Goal: Feedback & Contribution: Submit feedback/report problem

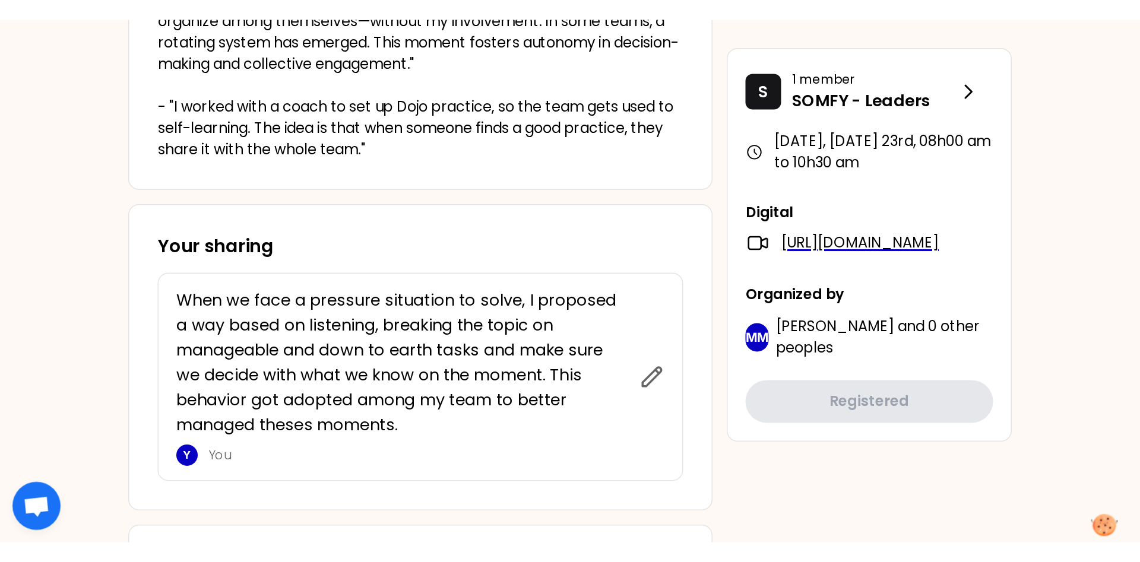
scroll to position [494, 0]
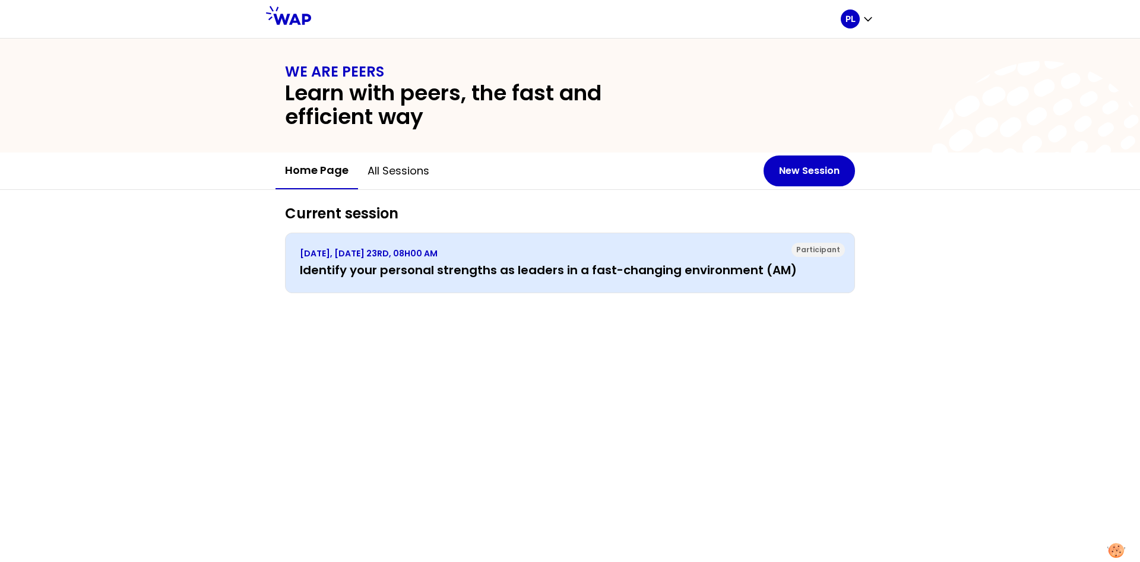
click at [436, 270] on h3 "Identify your personal strengths as leaders in a fast-changing environment (AM)" at bounding box center [570, 270] width 540 height 17
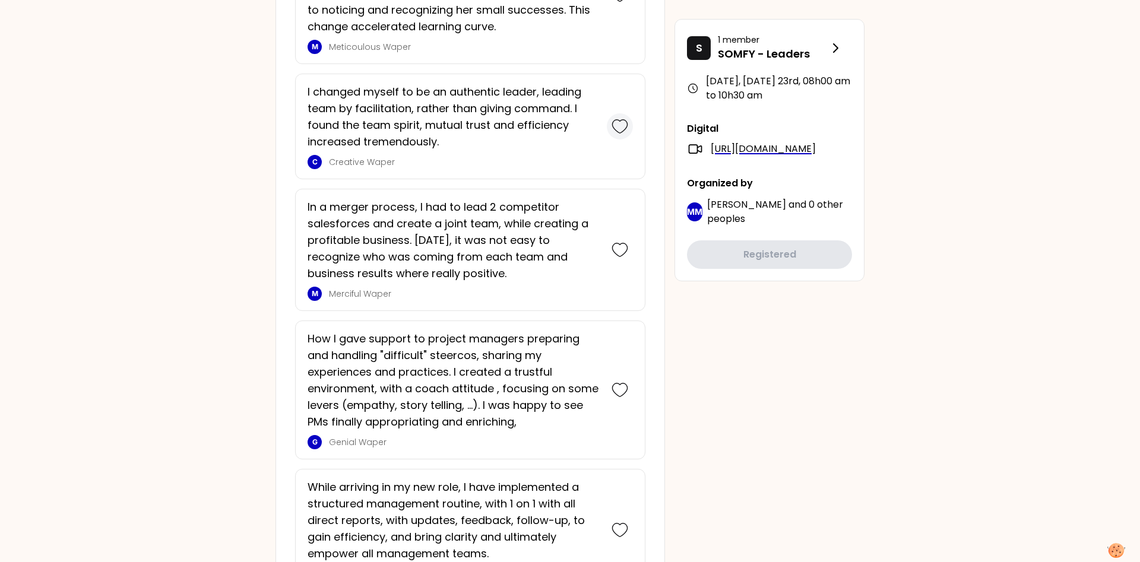
scroll to position [908, 0]
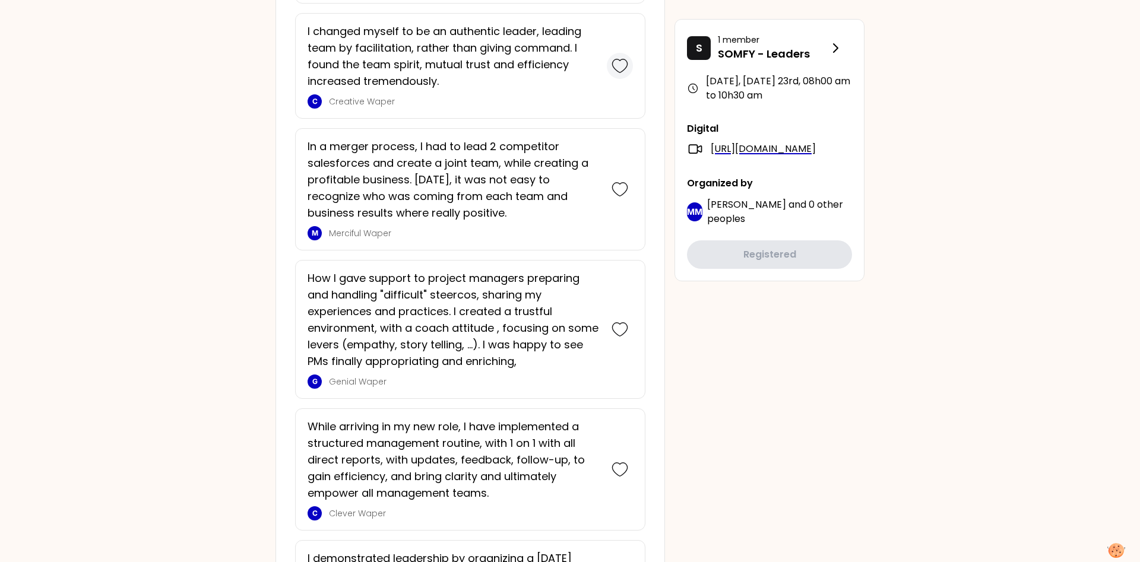
click at [619, 196] on icon at bounding box center [619, 189] width 15 height 13
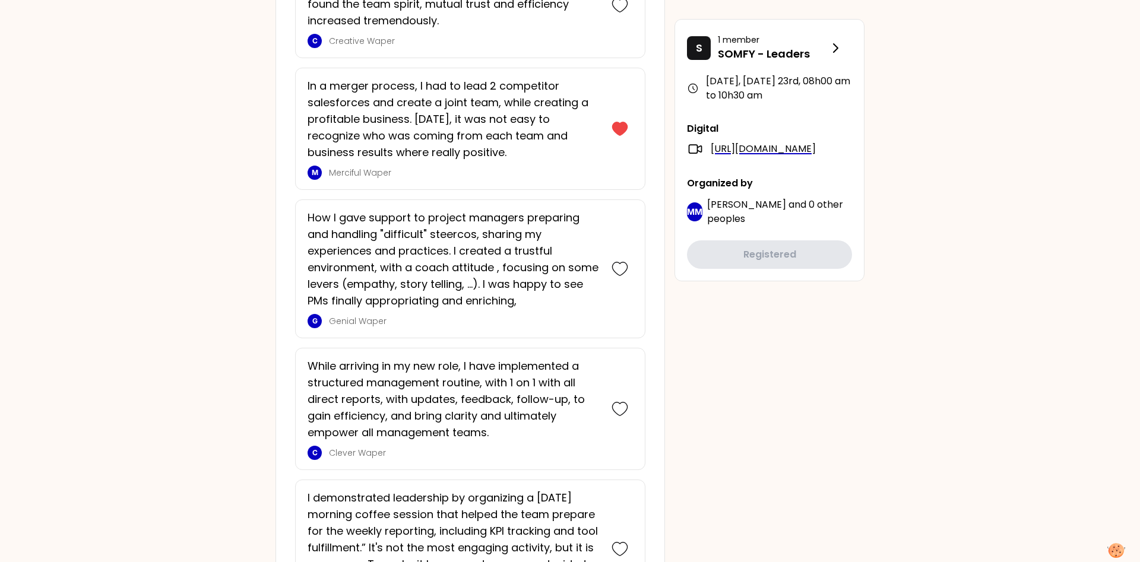
scroll to position [1217, 0]
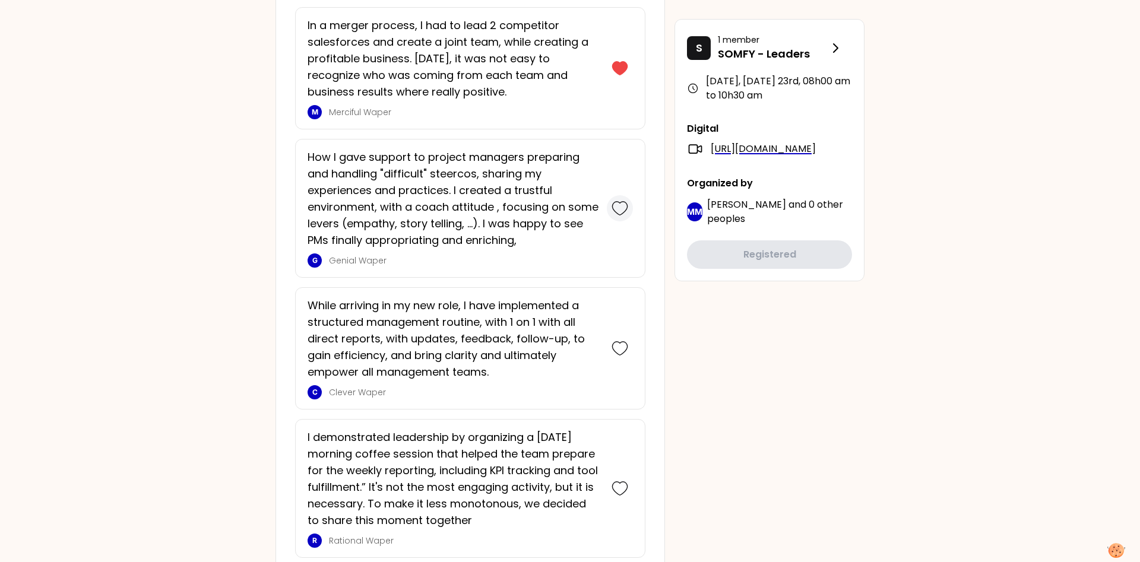
click at [615, 205] on icon at bounding box center [619, 208] width 17 height 17
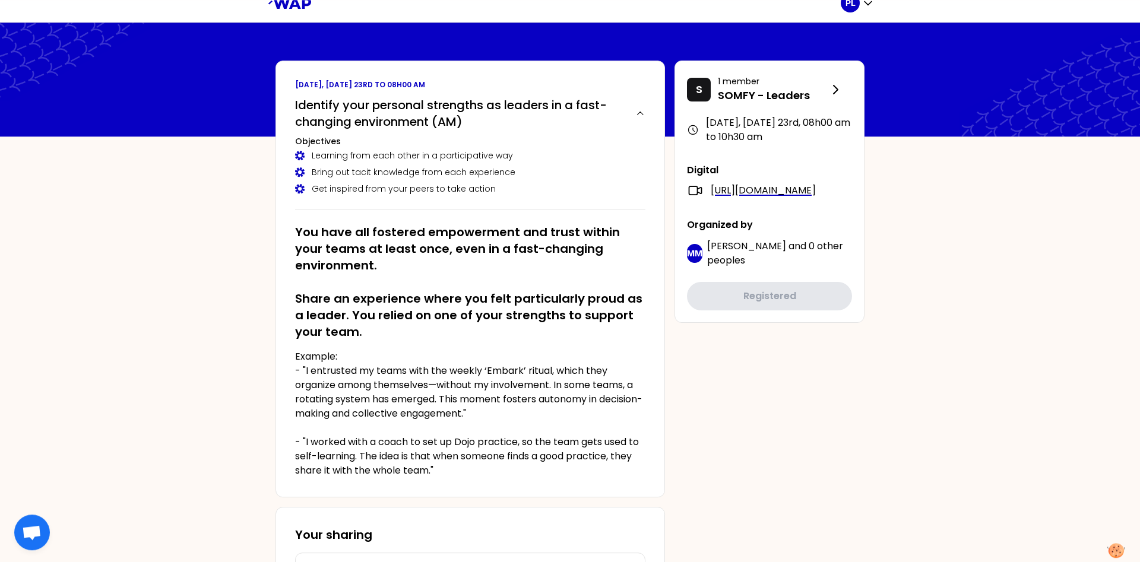
scroll to position [0, 0]
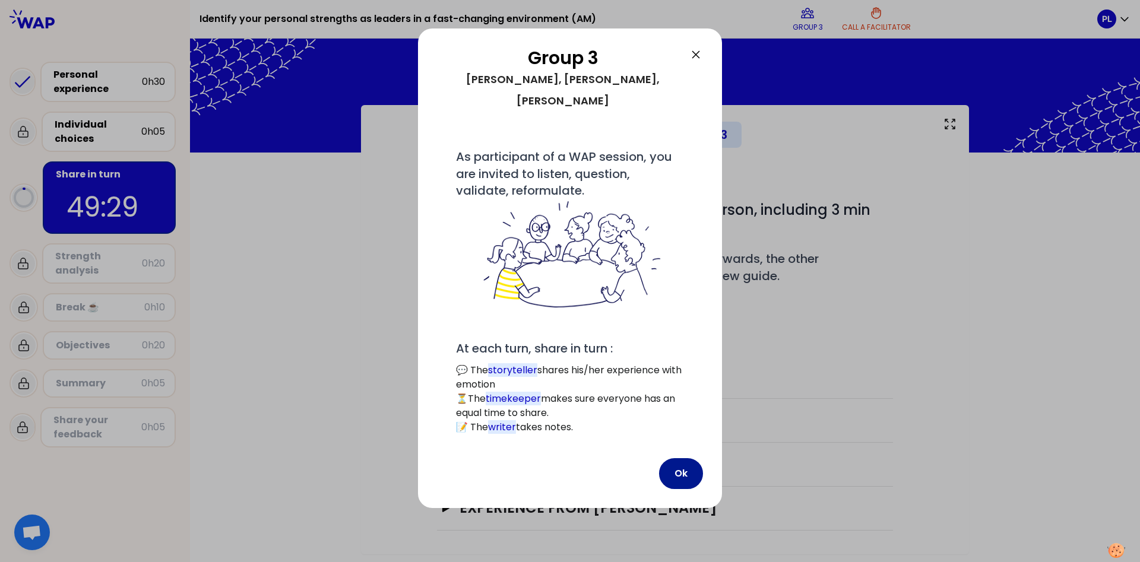
click at [681, 458] on button "Ok" at bounding box center [681, 473] width 44 height 31
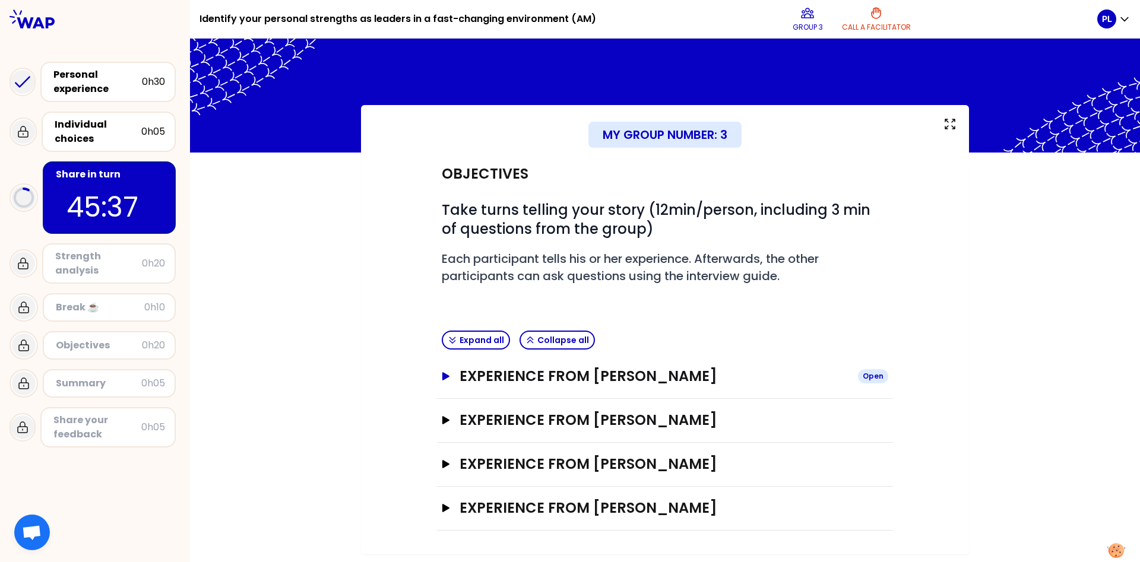
click at [443, 375] on icon "button" at bounding box center [445, 376] width 7 height 8
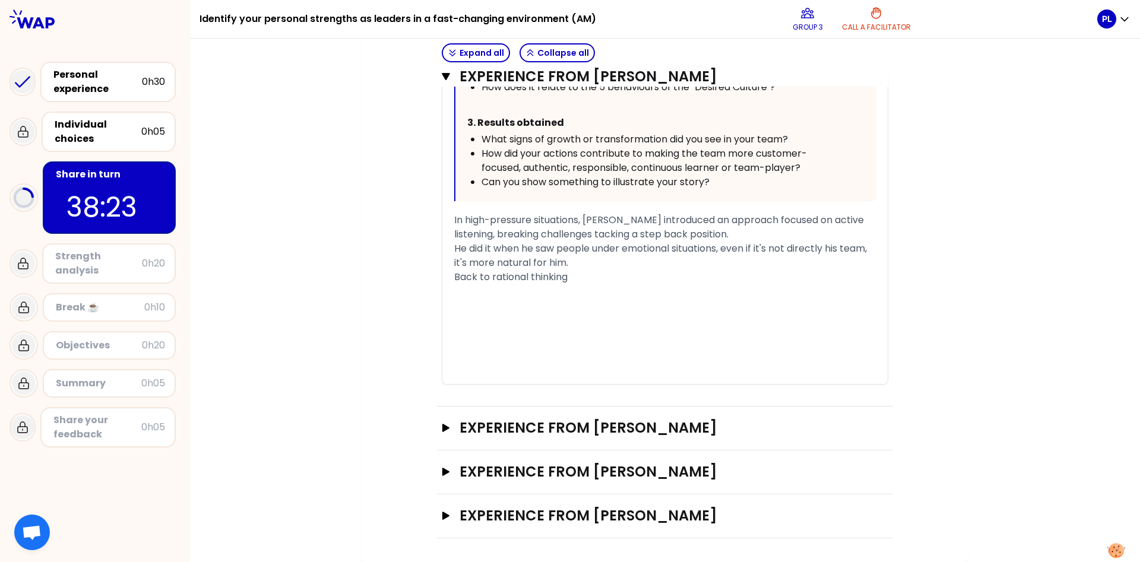
scroll to position [757, 0]
click at [449, 436] on button "Experience from [PERSON_NAME] Open" at bounding box center [665, 427] width 446 height 19
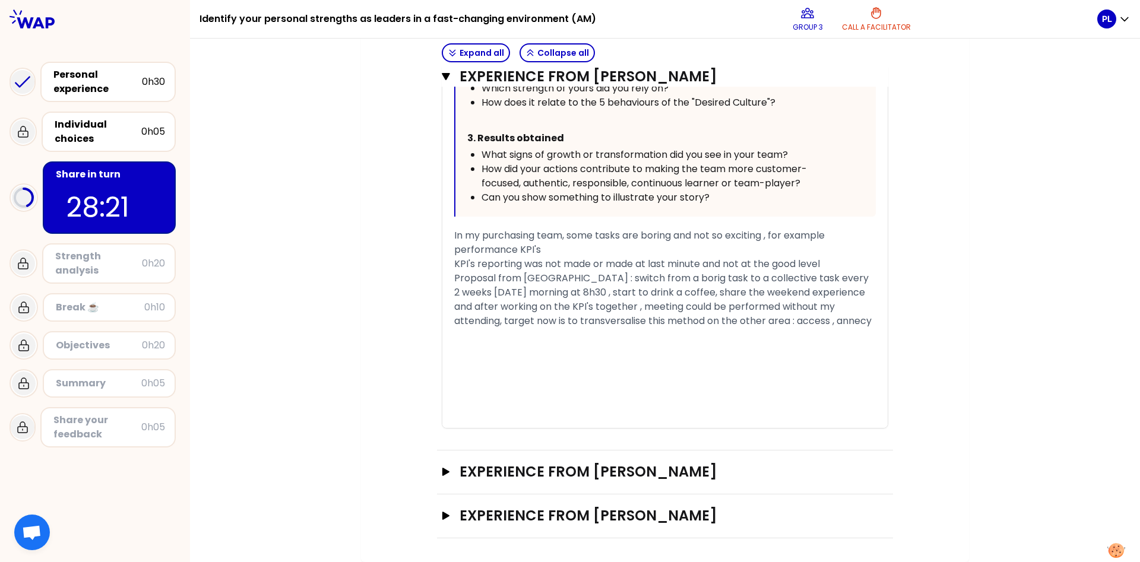
scroll to position [1523, 0]
click at [448, 471] on icon "button" at bounding box center [445, 472] width 7 height 8
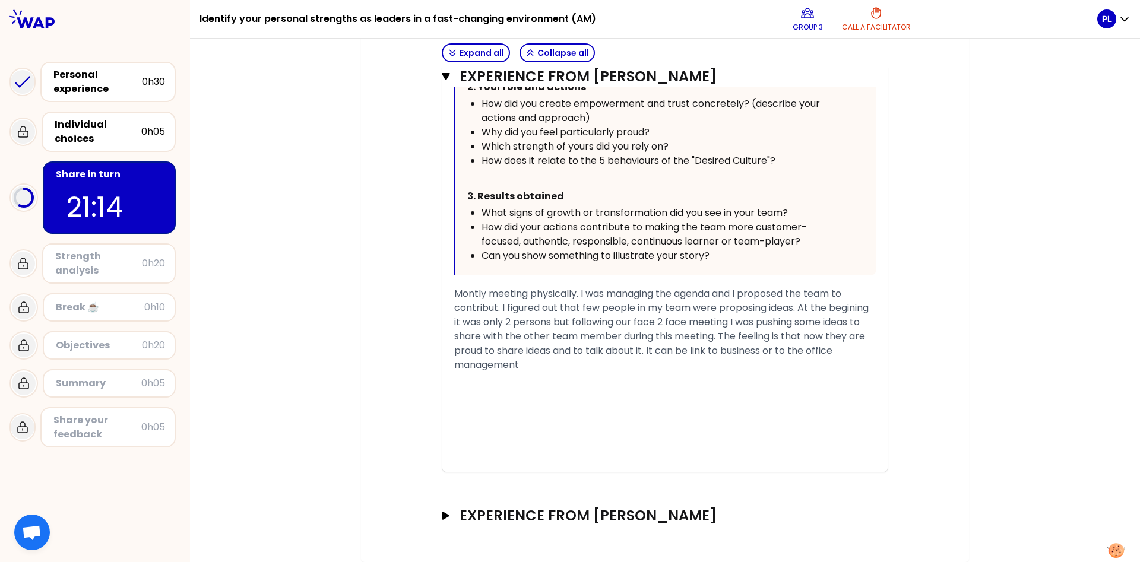
scroll to position [2297, 0]
click at [454, 514] on button "Experience from [PERSON_NAME] Open" at bounding box center [665, 515] width 446 height 19
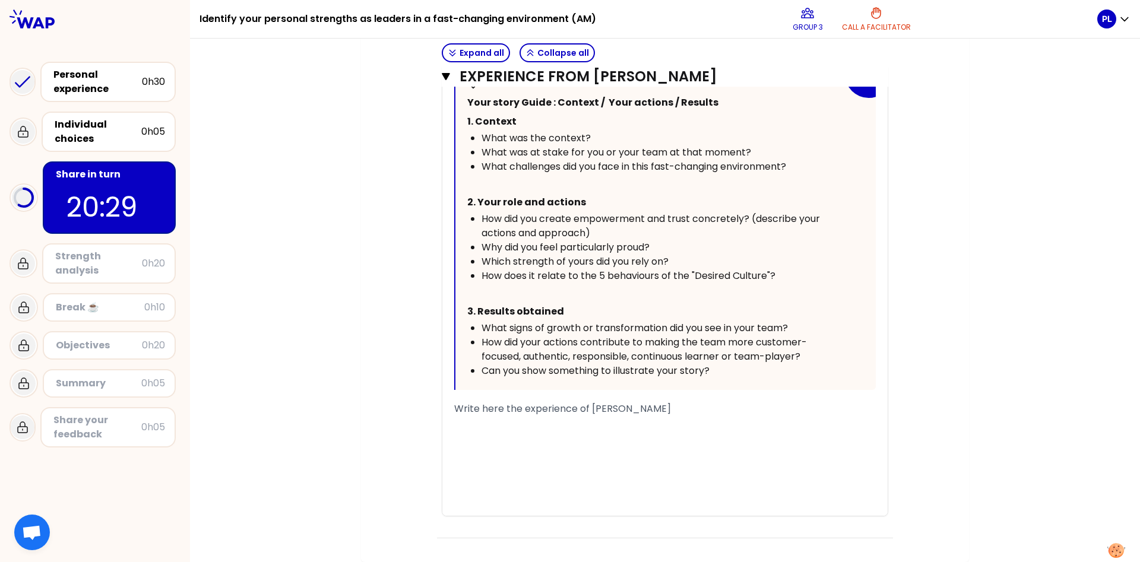
scroll to position [2907, 0]
click at [457, 410] on span "Write here the experience of [PERSON_NAME]" at bounding box center [562, 409] width 217 height 14
click at [461, 414] on span "Write here the experience of [PERSON_NAME]" at bounding box center [562, 409] width 217 height 14
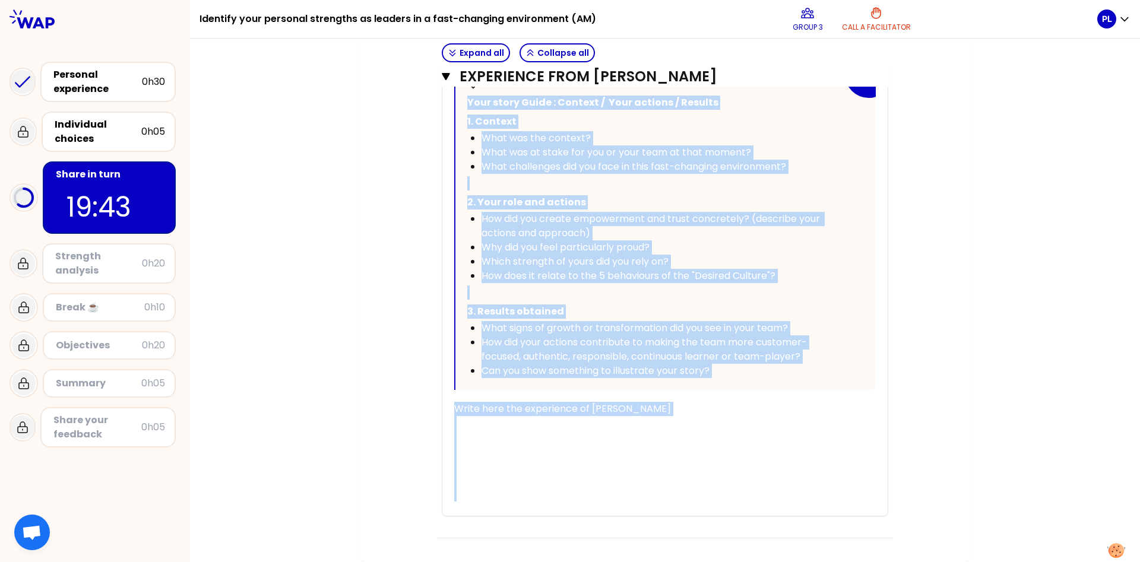
click at [666, 401] on div "« I have set up a payment factory that centralize/securitize at treasury level …" at bounding box center [664, 241] width 421 height 550
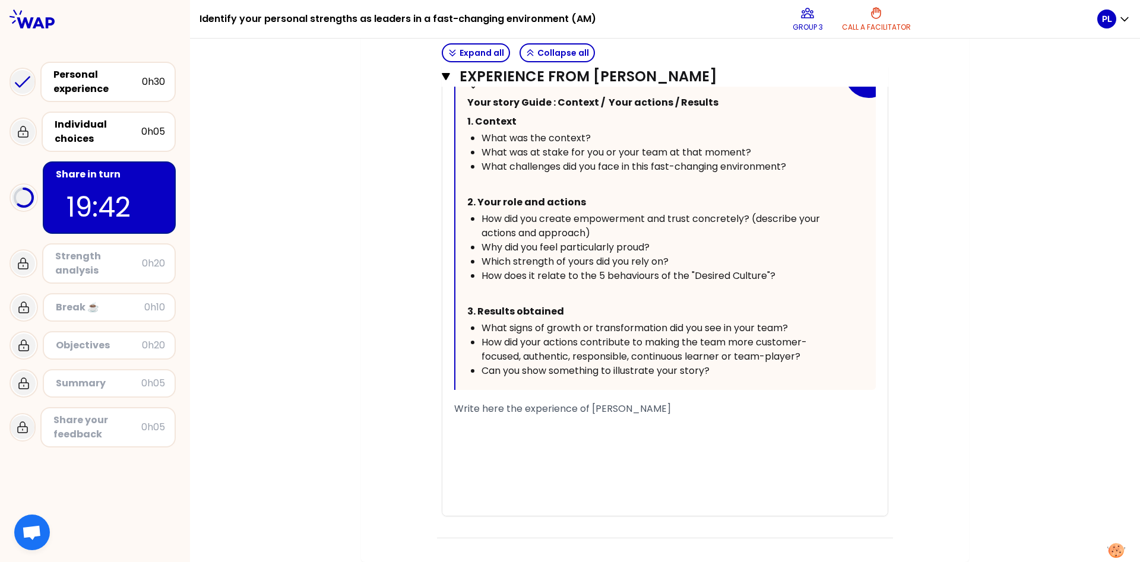
drag, startPoint x: 658, startPoint y: 408, endPoint x: 443, endPoint y: 410, distance: 215.5
click at [443, 410] on div "« I have set up a payment factory that centralize/securitize at treasury level …" at bounding box center [664, 241] width 445 height 550
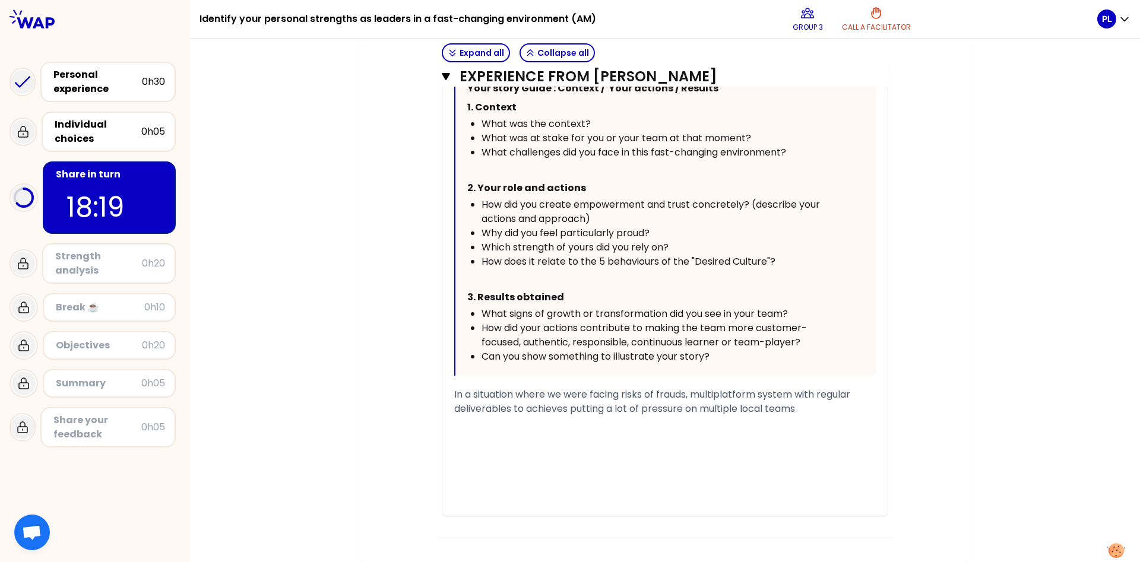
click at [683, 416] on span "In a situation where we were facing risks of frauds, multiplatform system with …" at bounding box center [653, 402] width 398 height 28
click at [856, 416] on div "In a situation where we were facing risks of frauds, multiplatform system with …" at bounding box center [664, 402] width 421 height 28
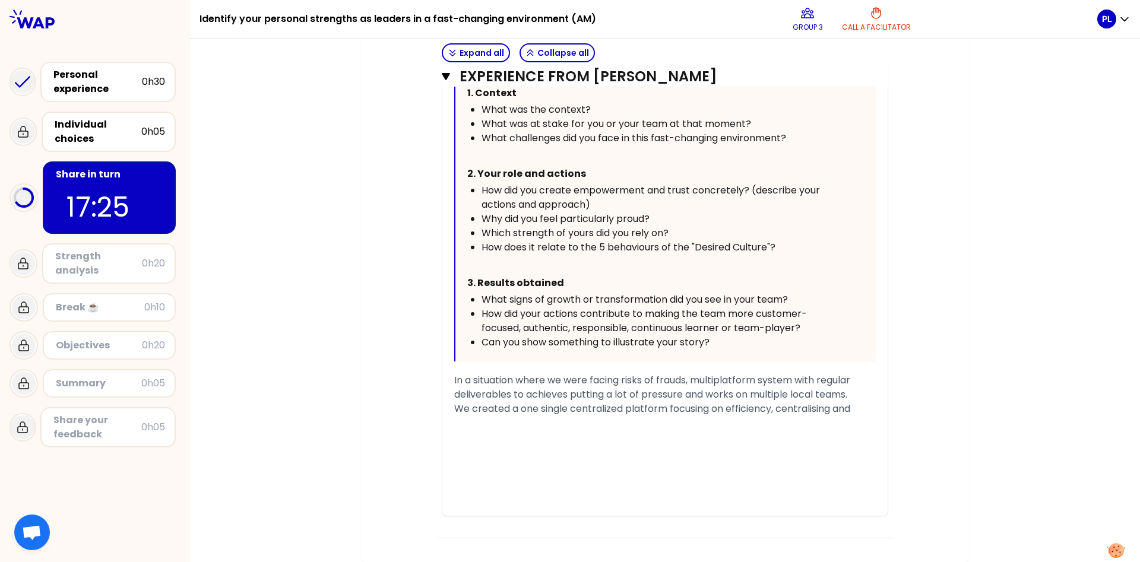
click at [818, 416] on span "We created a one single centralized platform focusing on efficiency, centralisi…" at bounding box center [652, 409] width 396 height 14
click at [859, 416] on div "We created a one single centralized platform focusing on efficiency, centralizi…" at bounding box center [664, 409] width 421 height 14
drag, startPoint x: 691, startPoint y: 409, endPoint x: 591, endPoint y: 410, distance: 100.3
click at [591, 401] on span "In a situation where we were facing risks of frauds, multiplatform system with …" at bounding box center [653, 387] width 398 height 28
click at [695, 401] on span "In a situation where we were having multiplatform system with regular deliverab…" at bounding box center [655, 387] width 403 height 28
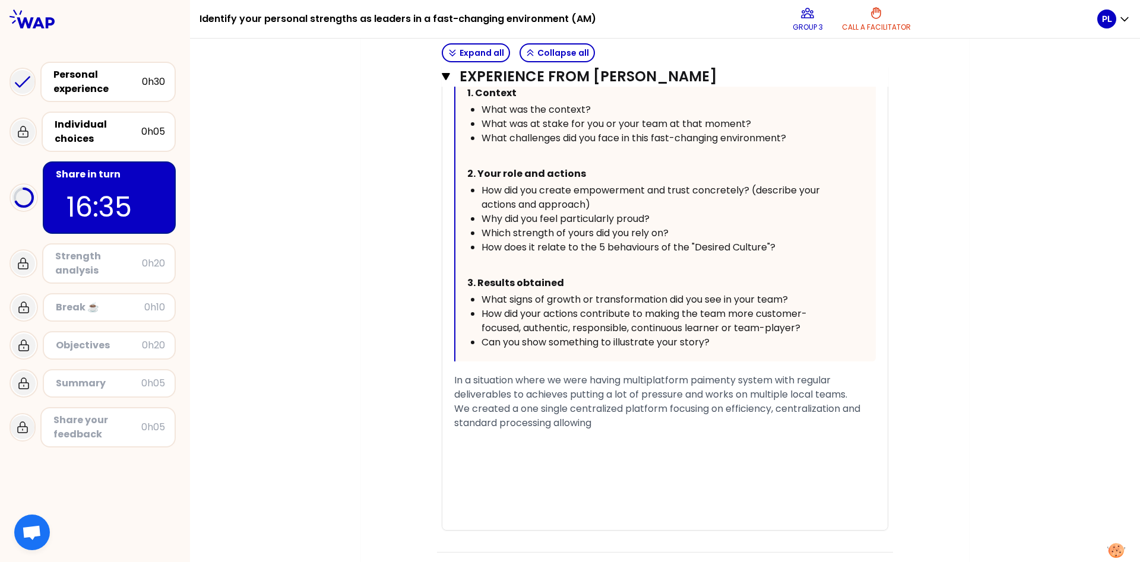
click at [838, 401] on span "In a situation where we were having multiplatform paimenty system with regular …" at bounding box center [650, 387] width 393 height 28
click at [556, 401] on span "In a situation where we were having multiplatform paimenty system with regular …" at bounding box center [664, 387] width 420 height 28
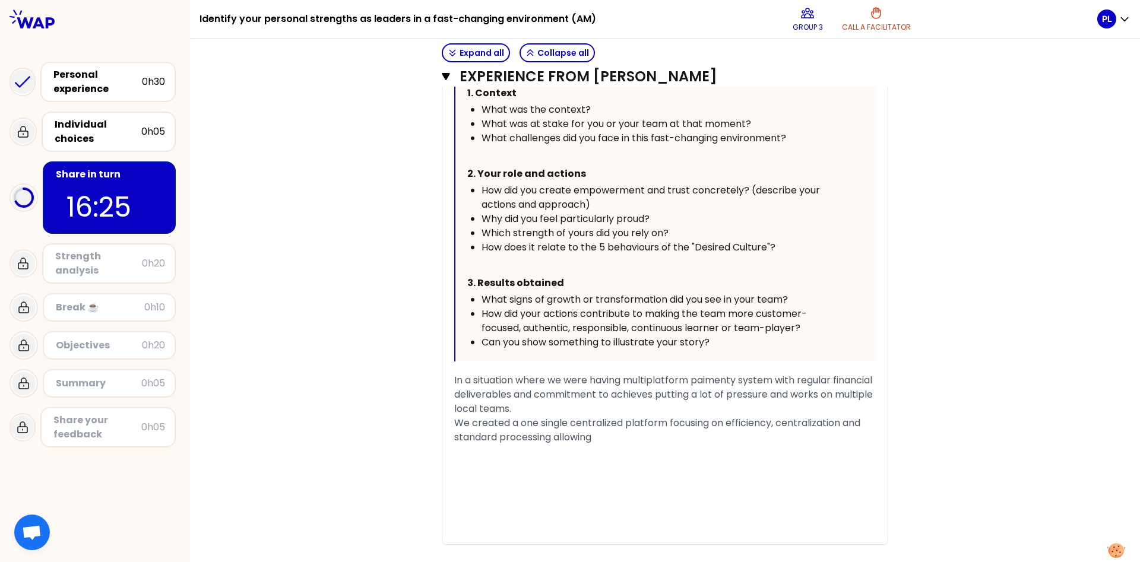
click at [572, 416] on div "In a situation where we were having multiplatform paimenty system with regular …" at bounding box center [664, 394] width 421 height 43
click at [571, 416] on span "In a situation where we were having multiplatform paimenty system with regular …" at bounding box center [664, 394] width 421 height 42
click at [576, 416] on span "In a situation where we were having multiplatform paimenty system with regular …" at bounding box center [664, 394] width 421 height 42
click at [653, 416] on span "In a situation where we were having multiplatform paimenty system with regular …" at bounding box center [664, 394] width 421 height 42
click at [757, 416] on span "In a situation where we were having multiplatform paimenty system with regular …" at bounding box center [664, 394] width 421 height 42
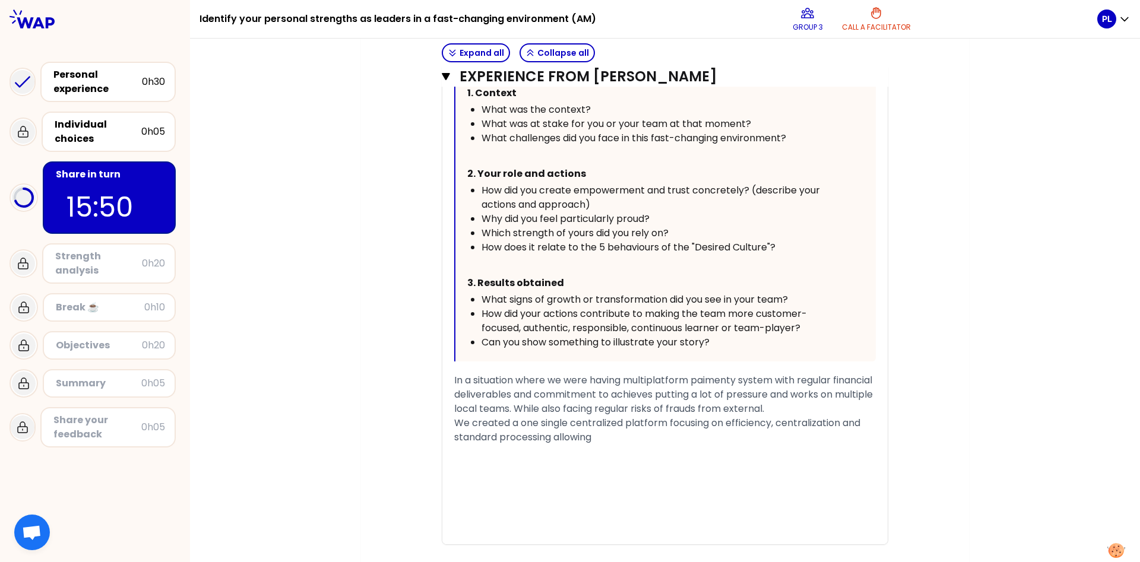
click at [619, 445] on div "We created a one single centralized platform focusing on efficiency, centraliza…" at bounding box center [664, 430] width 421 height 28
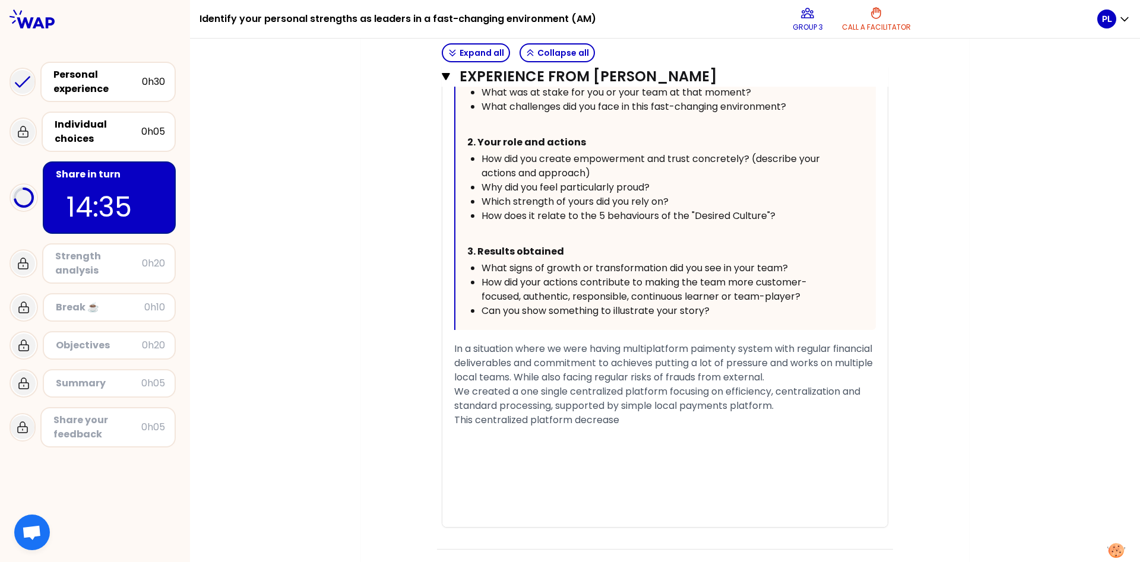
scroll to position [2978, 0]
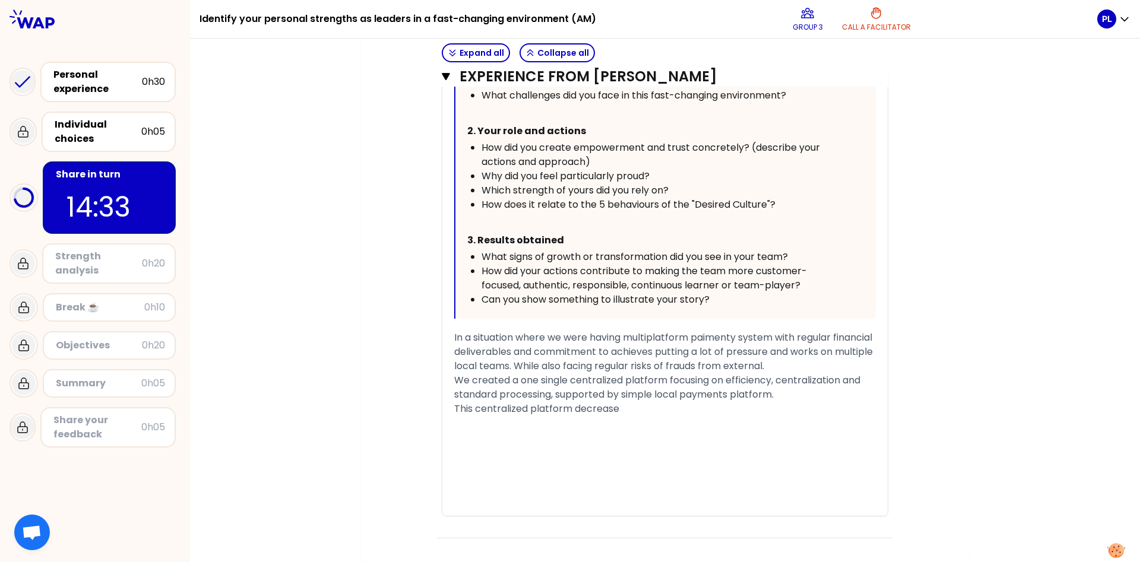
drag, startPoint x: 624, startPoint y: 410, endPoint x: 576, endPoint y: 405, distance: 48.3
click at [576, 405] on div "This centralized platform decrease" at bounding box center [664, 409] width 421 height 14
click at [788, 391] on div "We created a one single centralized platform focusing on efficiency, centraliza…" at bounding box center [664, 387] width 421 height 28
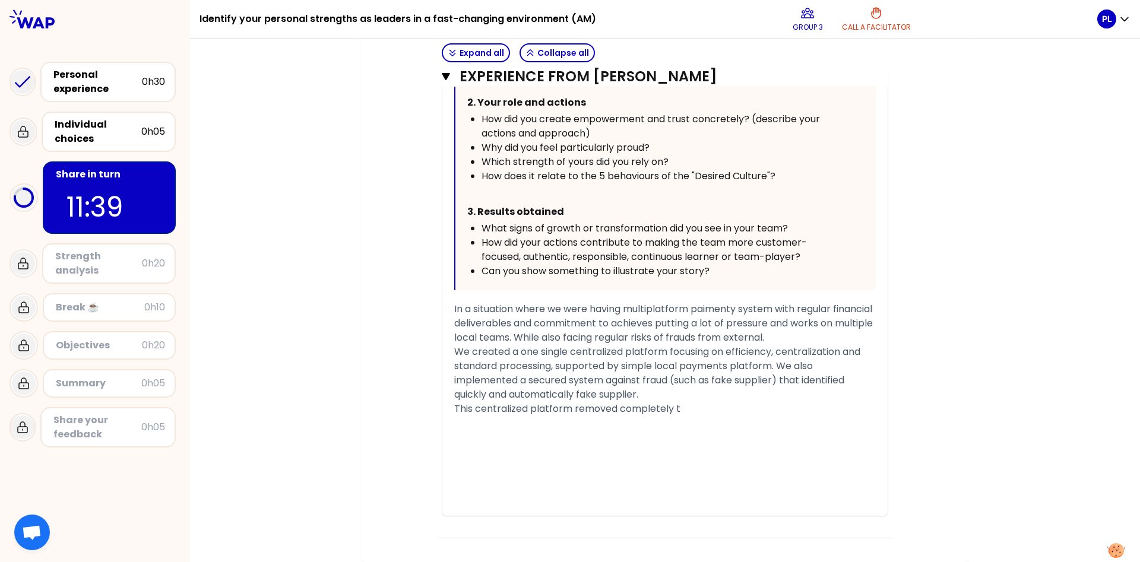
click at [678, 416] on span "This centralized platform removed completely t" at bounding box center [567, 409] width 226 height 14
click at [736, 336] on span "In a situation where we were having multiplatform paimenty system with regular …" at bounding box center [664, 323] width 421 height 42
click at [814, 430] on span "This centralized platform removed completely the workload on local teams while …" at bounding box center [663, 416] width 418 height 28
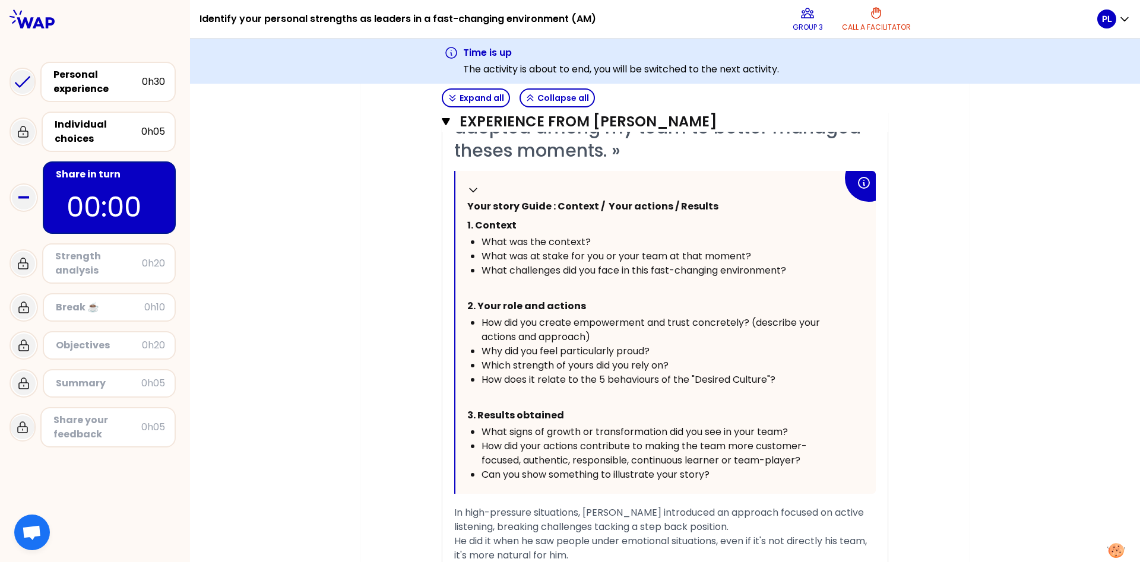
scroll to position [727, 0]
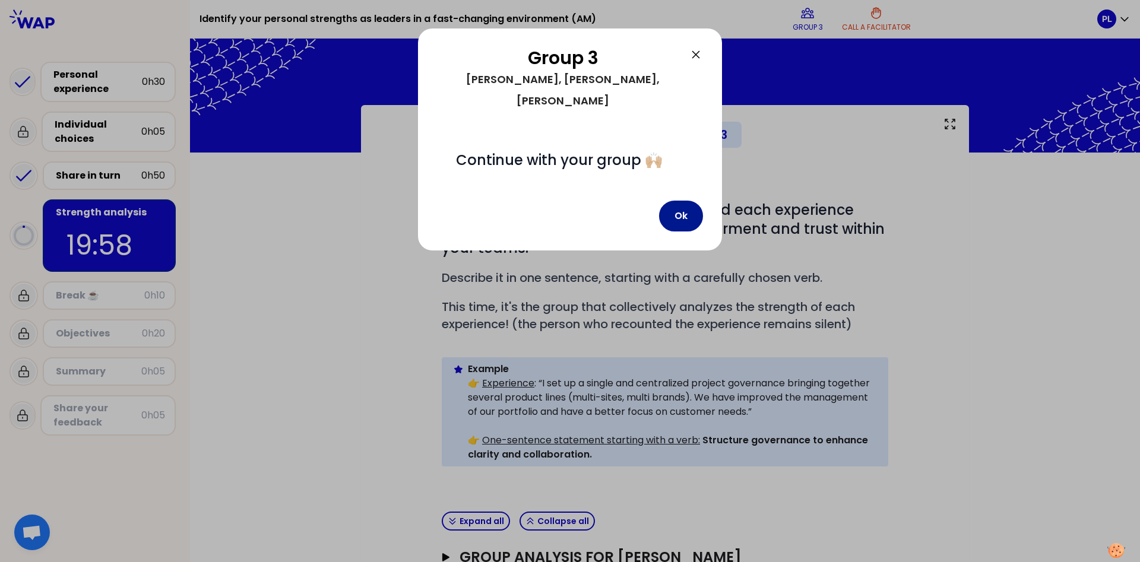
click at [674, 201] on button "Ok" at bounding box center [681, 216] width 44 height 31
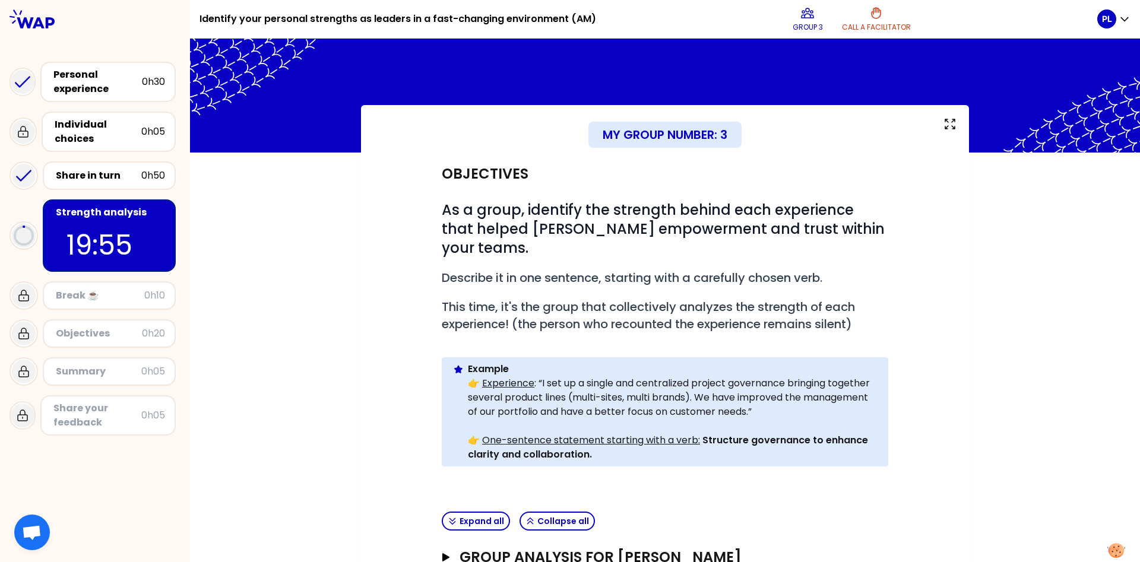
click at [1020, 259] on div "My group number: 3 Objectives # As a group, identify the strength behind each e…" at bounding box center [665, 420] width 950 height 630
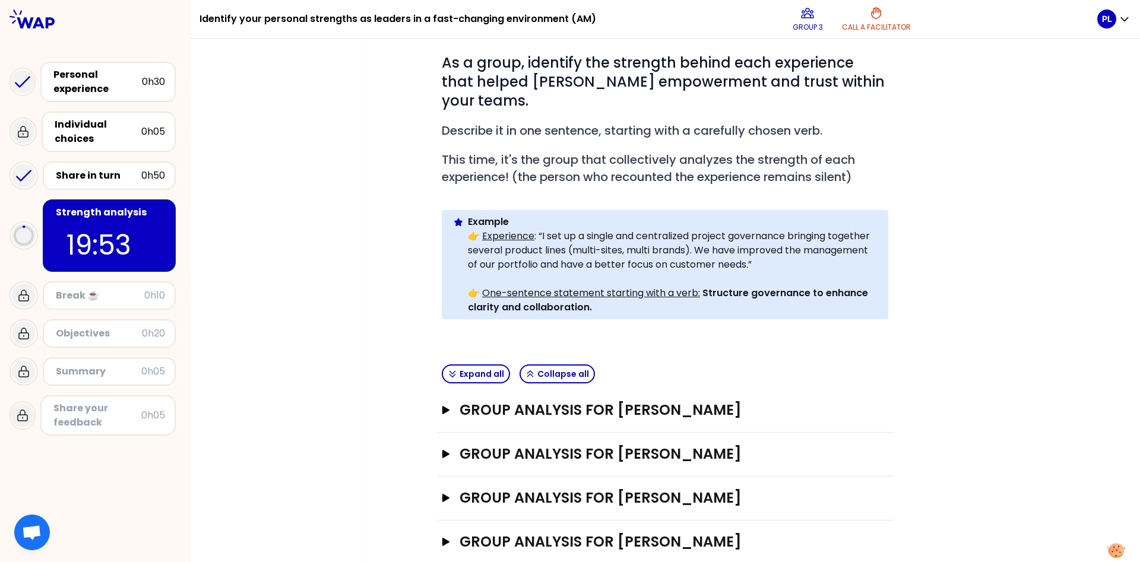
scroll to position [154, 0]
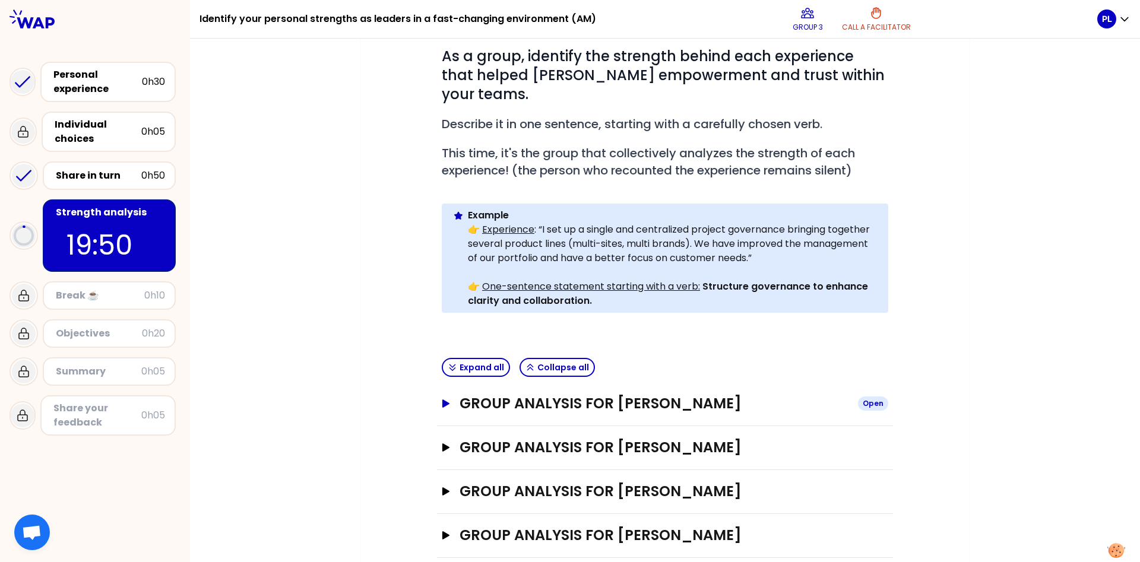
click at [441, 399] on icon "button" at bounding box center [445, 403] width 9 height 8
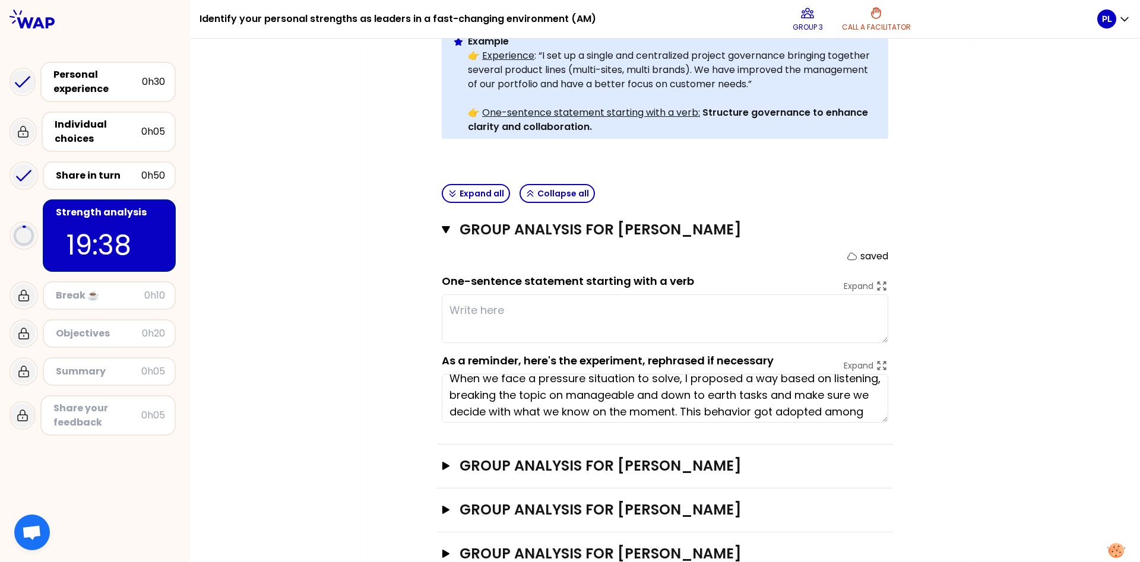
scroll to position [0, 0]
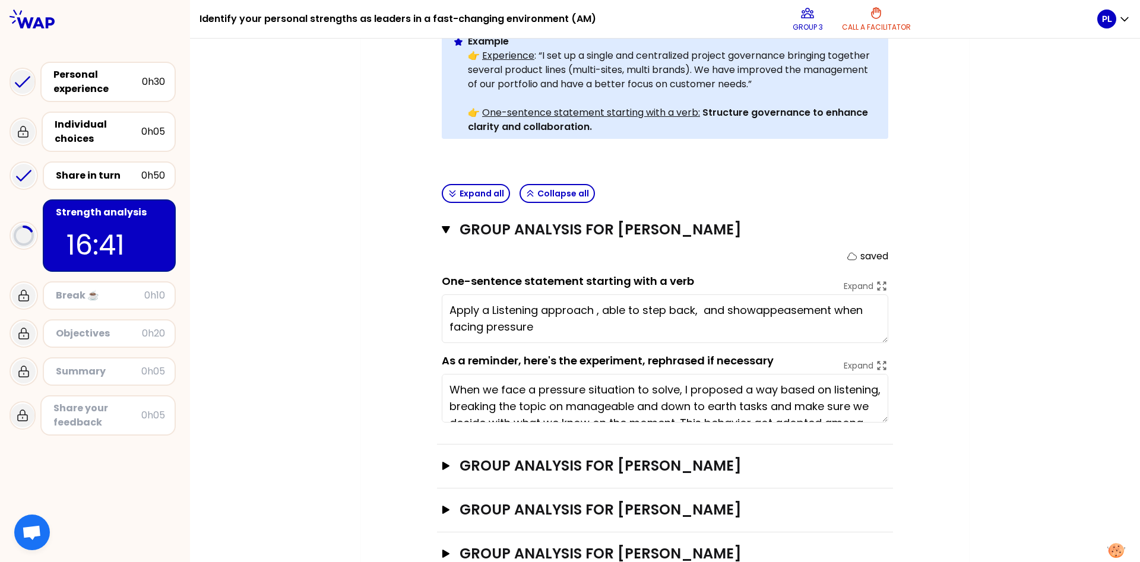
type textarea "Apply a Listening approach , able to step back, and show appeasement when facin…"
click at [451, 456] on button "Group analysis for [PERSON_NAME] Open" at bounding box center [665, 465] width 446 height 19
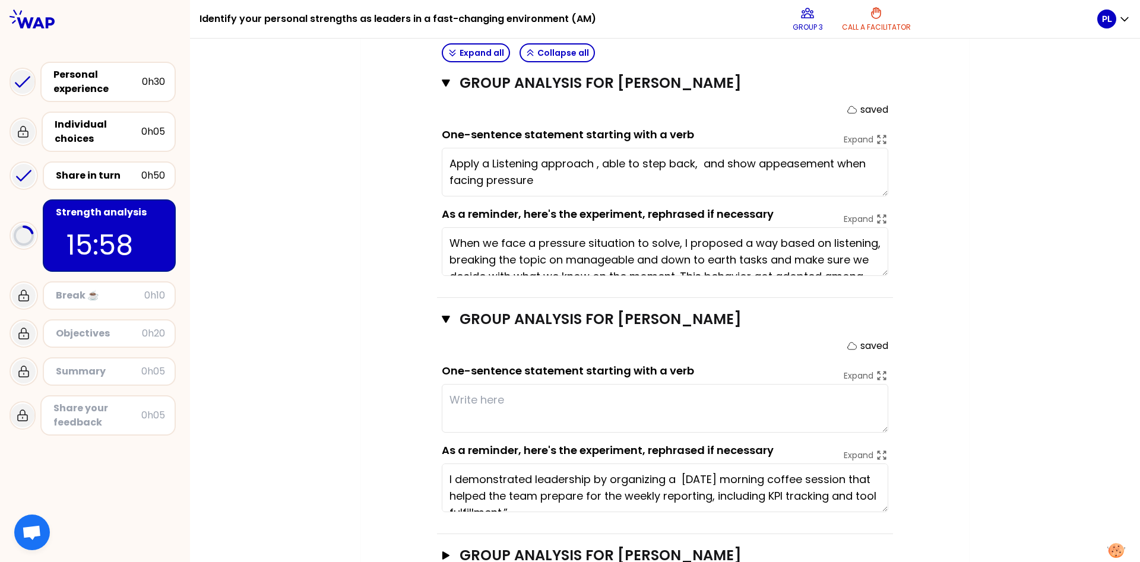
scroll to position [538, 0]
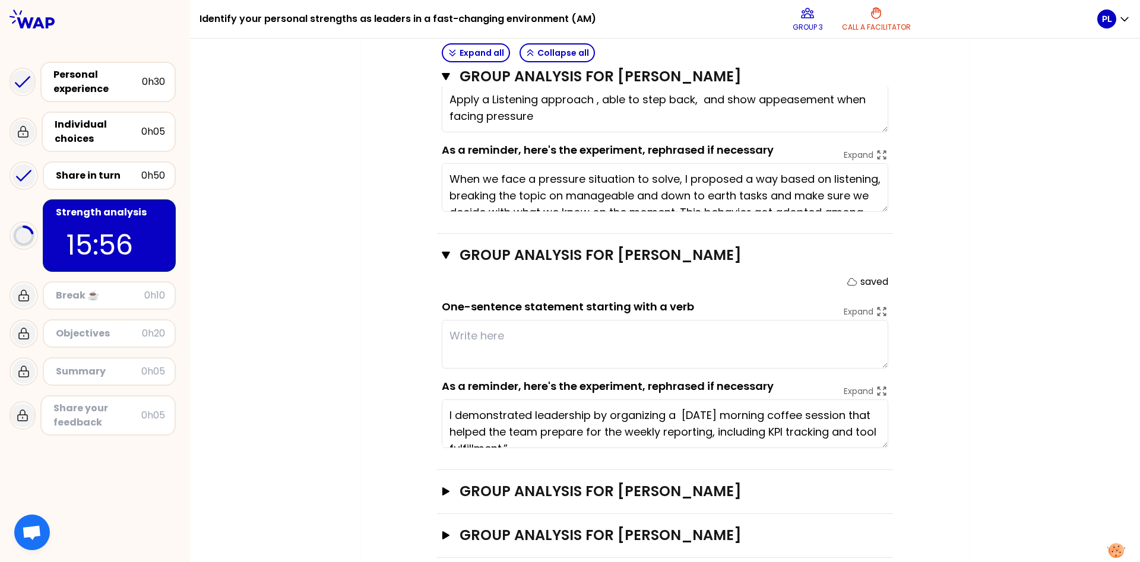
click at [601, 399] on textarea "I demonstrated leadership by organizing a [DATE] morning coffee session that he…" at bounding box center [665, 423] width 446 height 49
click at [462, 320] on textarea "be able to transform a boring task to a sharing collective event" at bounding box center [665, 344] width 446 height 49
click at [394, 300] on div "Objectives # As a group, identify the strength behind each experience that help…" at bounding box center [665, 86] width 560 height 944
type textarea "being able to transform a painfull task to a sharing collective event"
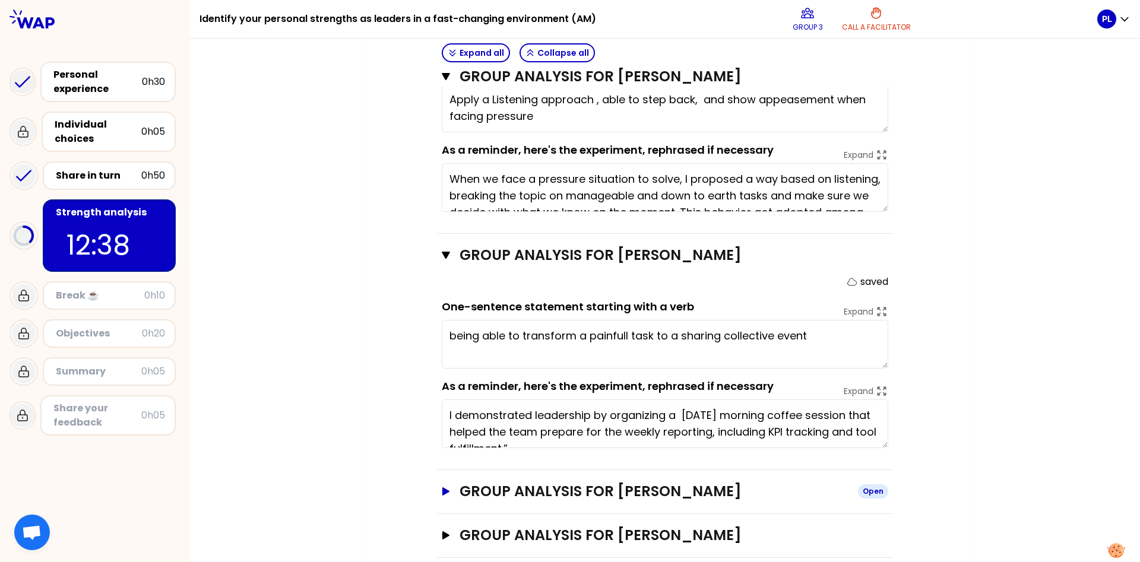
click at [445, 487] on icon "button" at bounding box center [445, 491] width 7 height 8
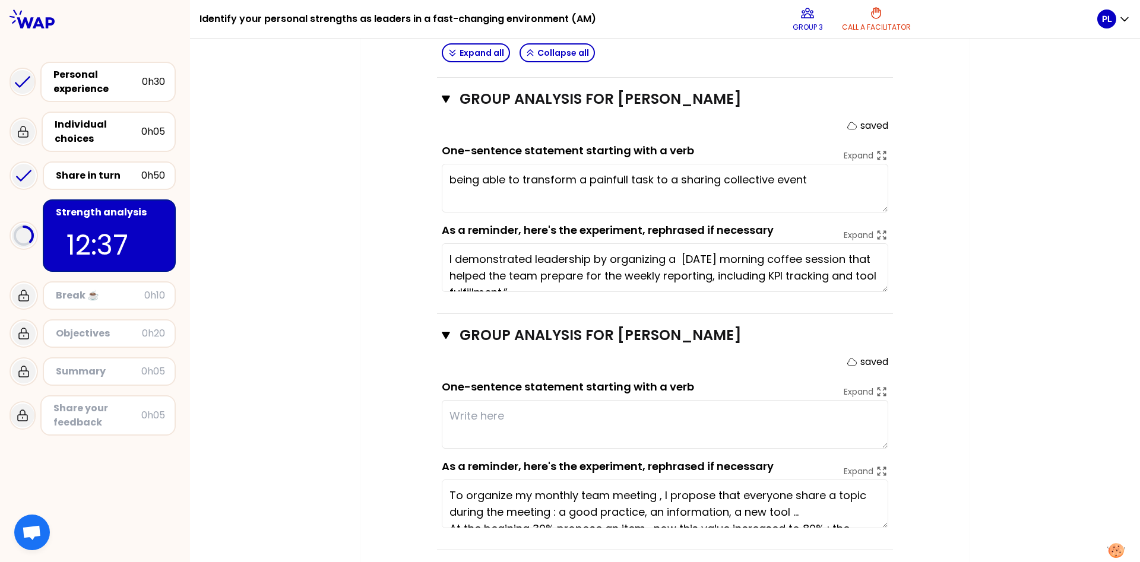
scroll to position [731, 0]
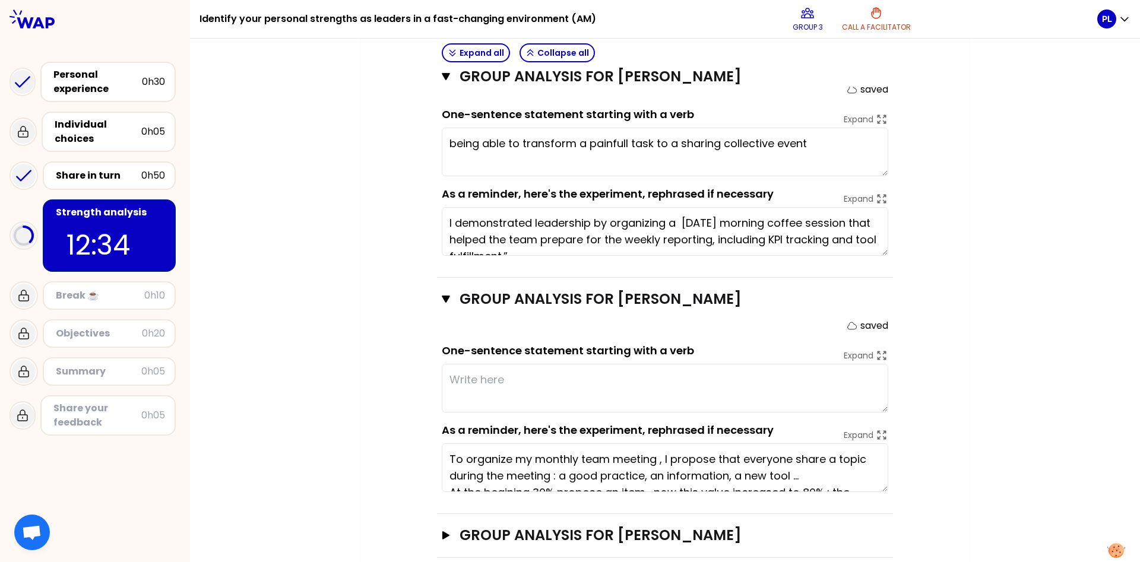
click at [852, 448] on textarea "To organize my monthly team meeting , I propose that everyone share a topic dur…" at bounding box center [665, 467] width 446 height 49
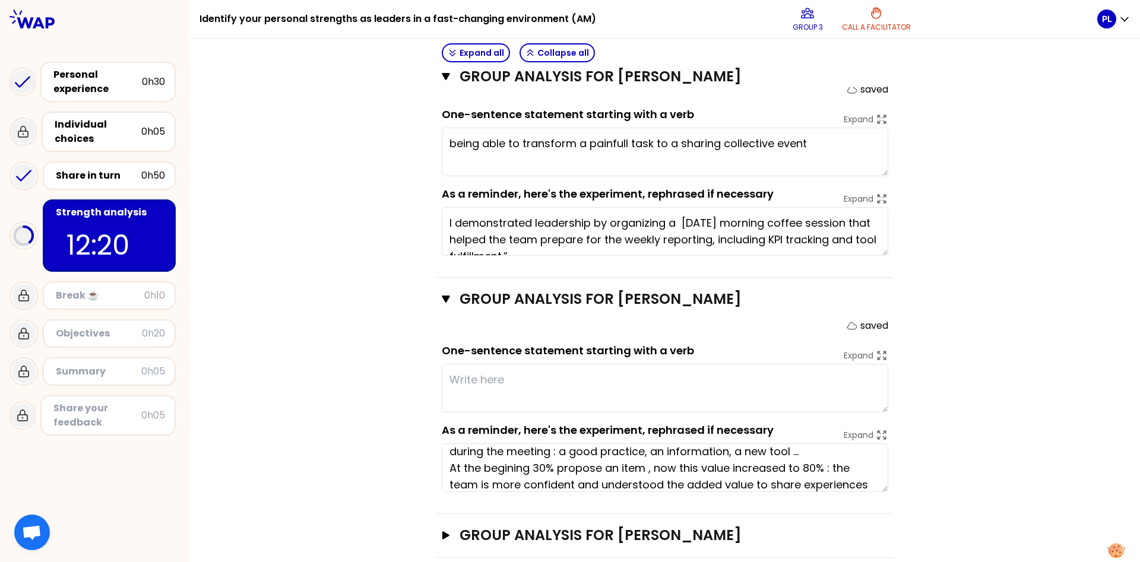
scroll to position [33, 0]
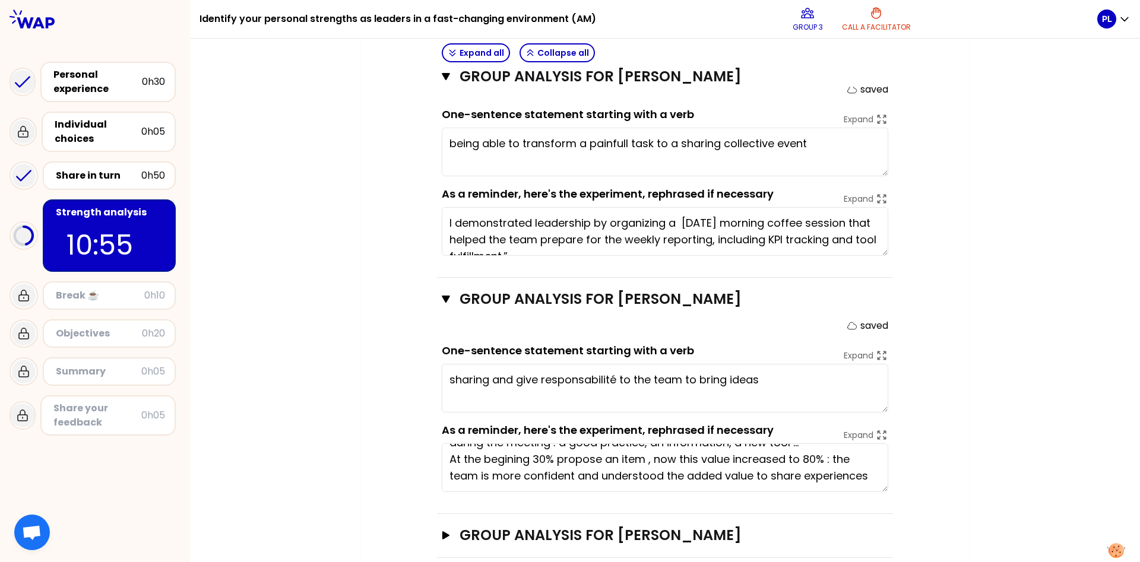
click at [617, 364] on textarea "sharing and give responsabilité to the team to bring ideas" at bounding box center [665, 388] width 446 height 49
click at [757, 364] on textarea "sharing and give responsability to the team to bring ideas" at bounding box center [665, 388] width 446 height 49
type textarea "sharing and give responsability to the team to bring ideas"
click at [451, 526] on button "Group analysis for [PERSON_NAME] Open" at bounding box center [665, 535] width 446 height 19
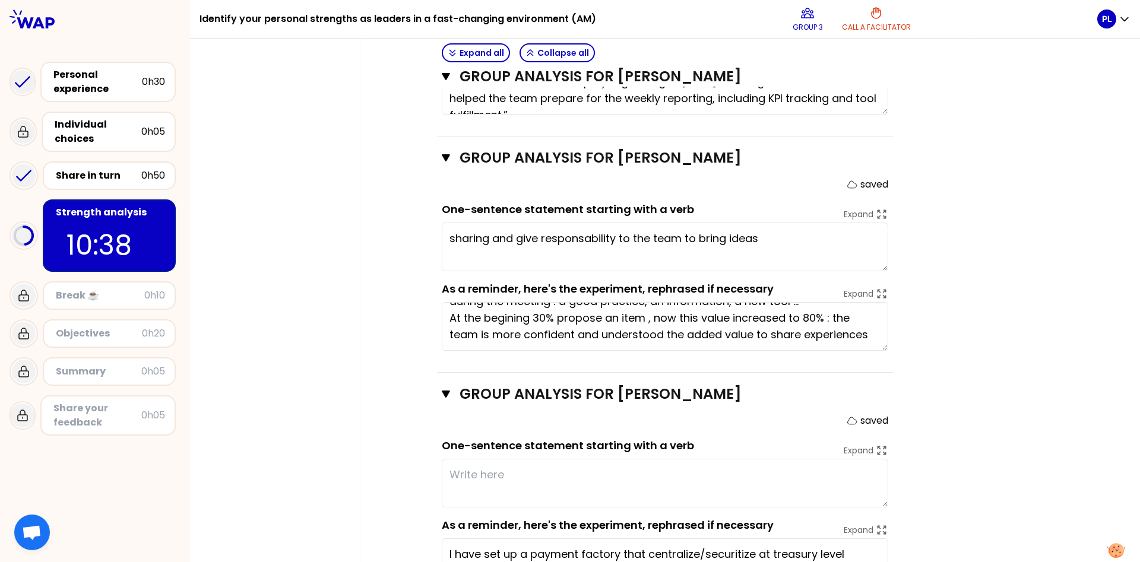
scroll to position [923, 0]
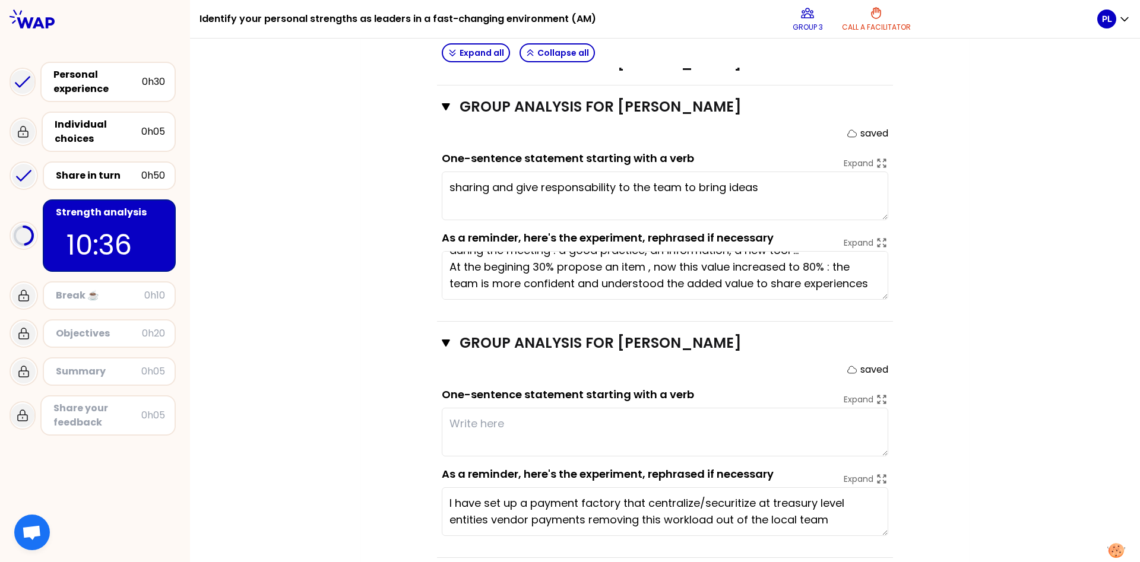
click at [712, 487] on textarea "I have set up a payment factory that centralize/securitize at treasury level en…" at bounding box center [665, 511] width 446 height 49
drag, startPoint x: 725, startPoint y: 169, endPoint x: 702, endPoint y: 167, distance: 23.2
click at [702, 172] on textarea "sharing and give responsability to the team to bring ideas" at bounding box center [665, 196] width 446 height 49
click at [503, 408] on textarea at bounding box center [665, 432] width 446 height 49
click at [753, 490] on textarea "I have set up a payment factory that centralize/securitize at treasury level en…" at bounding box center [665, 511] width 446 height 49
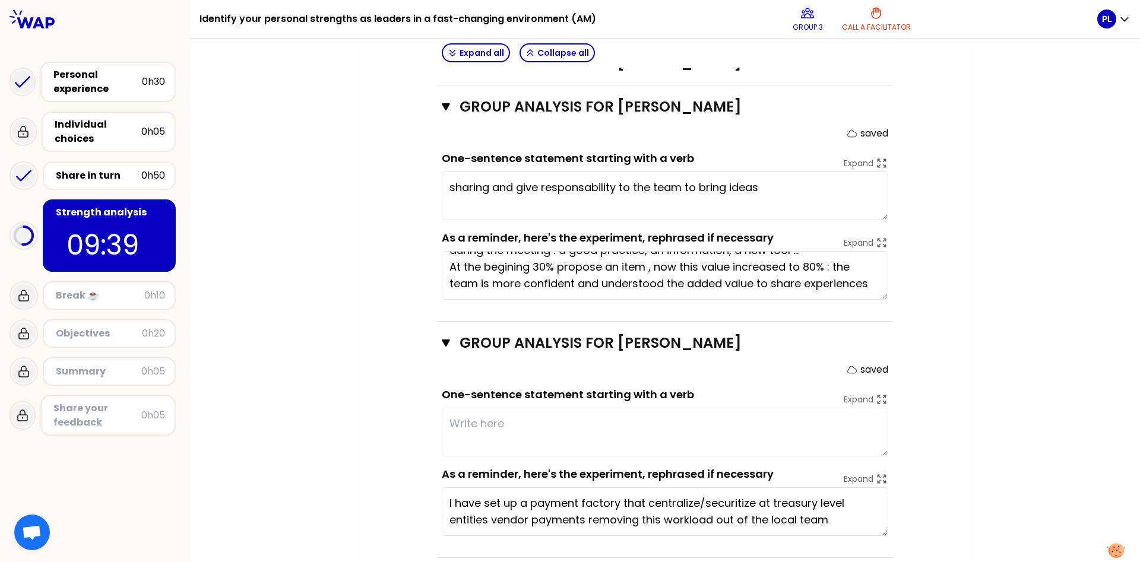
click at [448, 408] on textarea at bounding box center [665, 432] width 446 height 49
type textarea "A"
type textarea "L"
click at [686, 408] on textarea "Understanding a common shared painpoint throughout the teams" at bounding box center [665, 432] width 446 height 49
click at [512, 423] on textarea "Understanding a common shared painpoint & high pressured throughout the teams" at bounding box center [665, 432] width 446 height 49
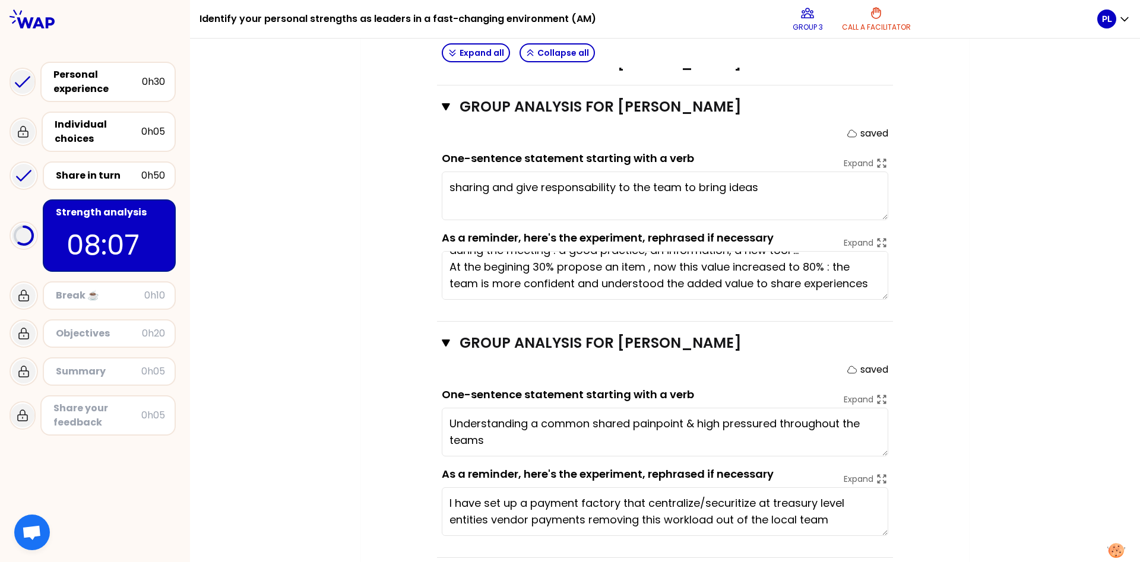
drag, startPoint x: 840, startPoint y: 403, endPoint x: 782, endPoint y: 401, distance: 57.6
click at [782, 408] on textarea "Understanding a common shared painpoint & high pressured throughout the teams" at bounding box center [665, 432] width 446 height 49
click at [876, 408] on textarea "Understanding a common shared painpoint & high pressured among the teams" at bounding box center [665, 432] width 446 height 49
click at [567, 417] on textarea "Understanding a common shared painpoint & high pressured among the teams to tra…" at bounding box center [665, 432] width 446 height 49
click at [555, 420] on textarea "Understanding a common shared painpoint & high pressured among the teams to tra…" at bounding box center [665, 432] width 446 height 49
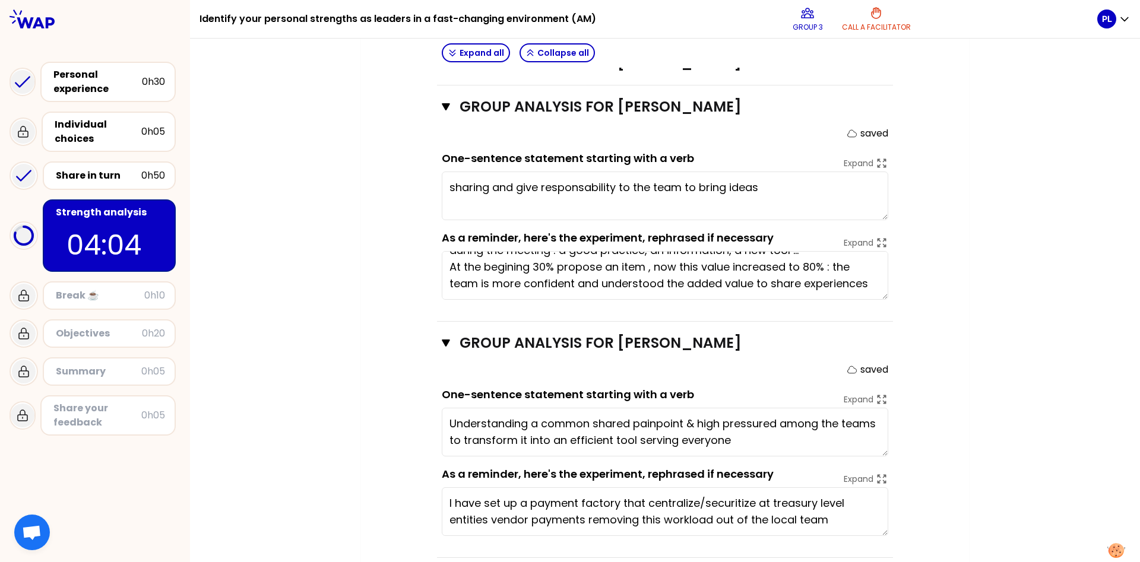
click at [611, 420] on textarea "Understanding a common shared painpoint & high pressured among the teams to tra…" at bounding box center [665, 432] width 446 height 49
drag, startPoint x: 778, startPoint y: 402, endPoint x: 829, endPoint y: 405, distance: 51.8
click at [778, 408] on textarea "Understanding a common shared painpoint & high pressured among the teams to tra…" at bounding box center [665, 432] width 446 height 49
click at [848, 421] on textarea "Understanding a common shared painpoint & high pressured task among the teams t…" at bounding box center [665, 432] width 446 height 49
drag, startPoint x: 593, startPoint y: 402, endPoint x: 629, endPoint y: 402, distance: 36.2
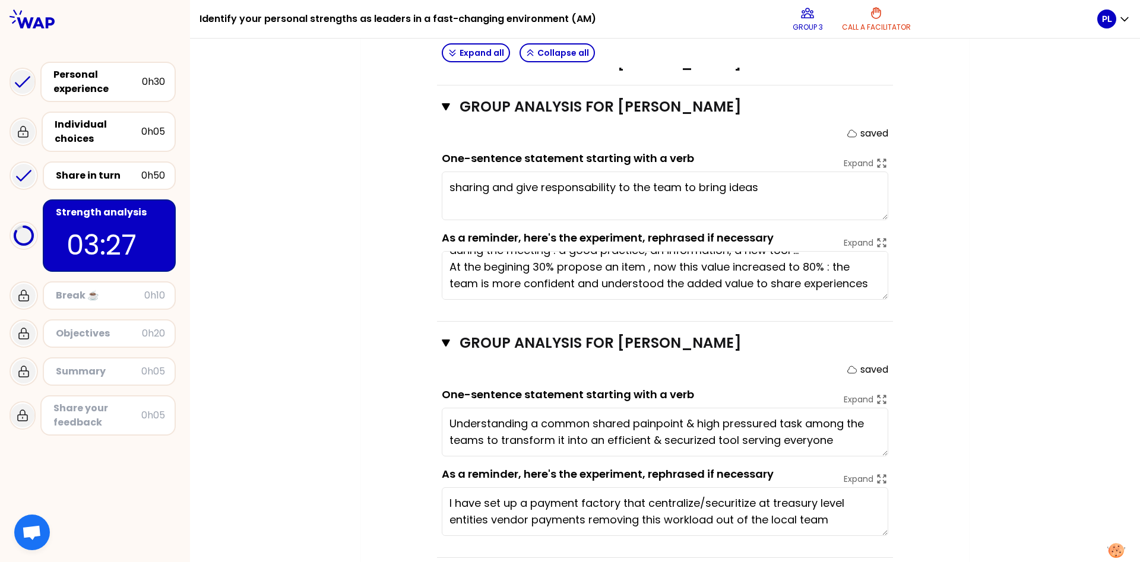
click at [629, 408] on textarea "Understanding a common shared painpoint & high pressured task among the teams t…" at bounding box center [665, 432] width 446 height 49
drag, startPoint x: 834, startPoint y: 419, endPoint x: 486, endPoint y: 422, distance: 347.9
click at [486, 422] on textarea "Understanding a common shared painpoint & high pressured task among the teams t…" at bounding box center [665, 432] width 446 height 49
click at [847, 408] on textarea "Understanding a common shared painpoint & high pressured task among the teams a…" at bounding box center [665, 432] width 446 height 49
type textarea "Understanding a common shared painpoint & high pressured task among all the tea…"
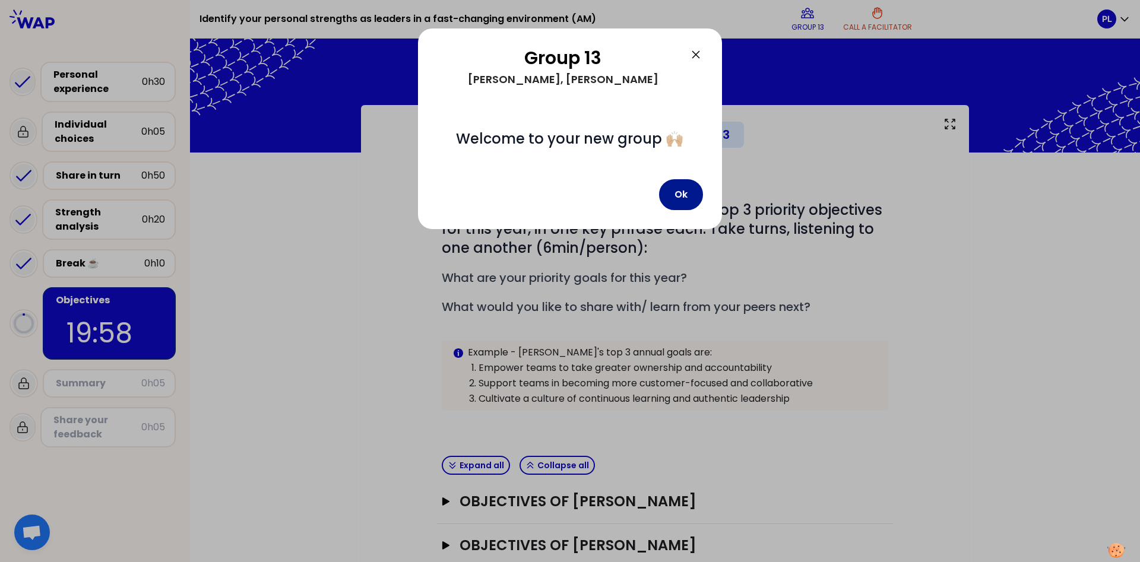
click at [674, 196] on button "Ok" at bounding box center [681, 194] width 44 height 31
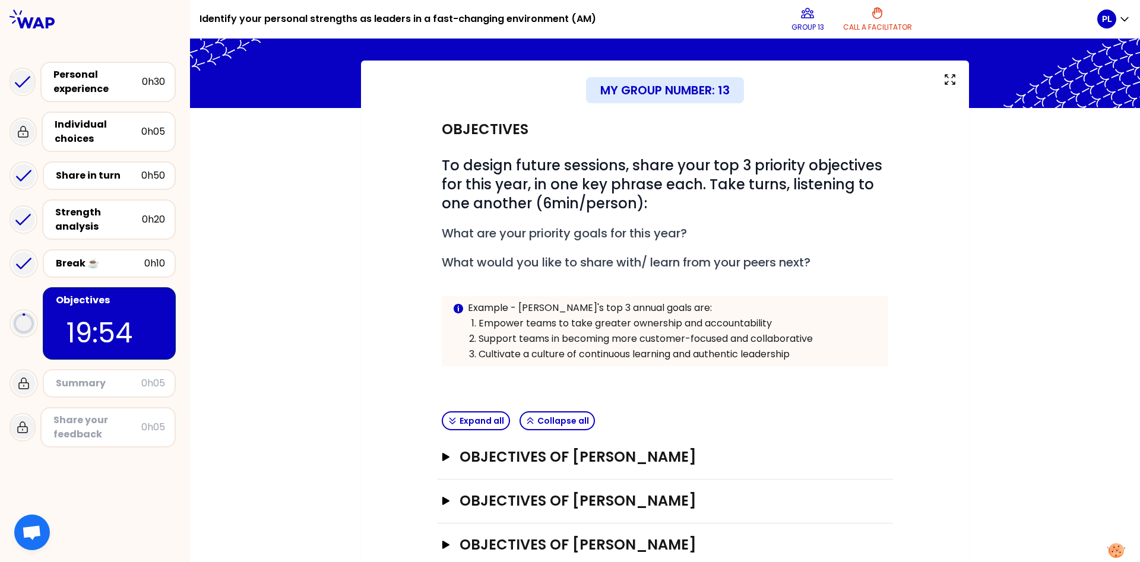
scroll to position [69, 0]
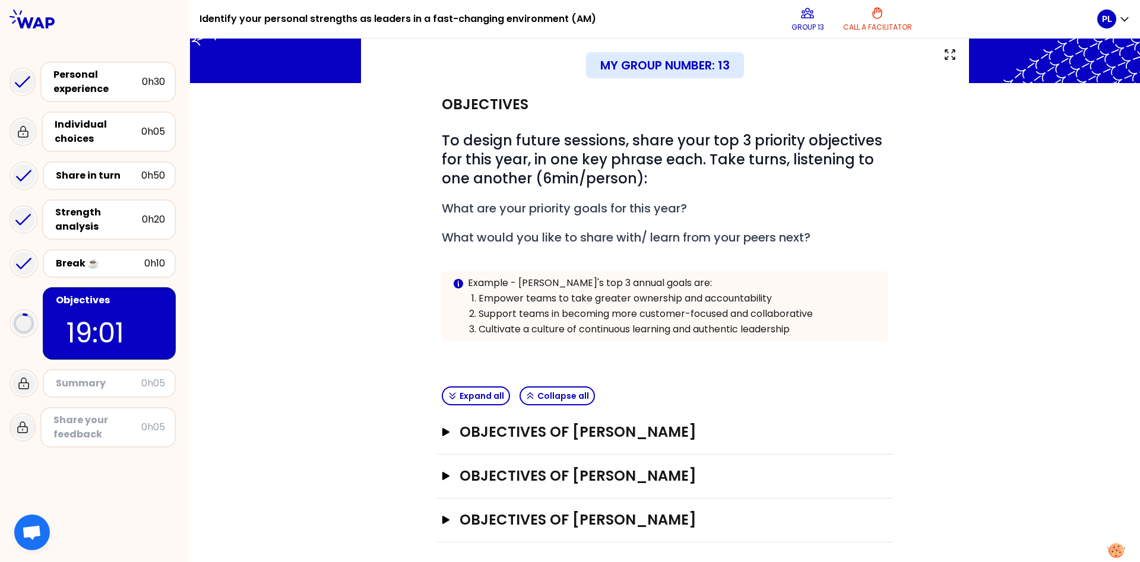
click at [389, 251] on div "Objectives # To design future sessions, share your top 3 priority objectives fo…" at bounding box center [665, 312] width 560 height 459
click at [443, 424] on button "Objectives of [PERSON_NAME] Open" at bounding box center [665, 432] width 446 height 19
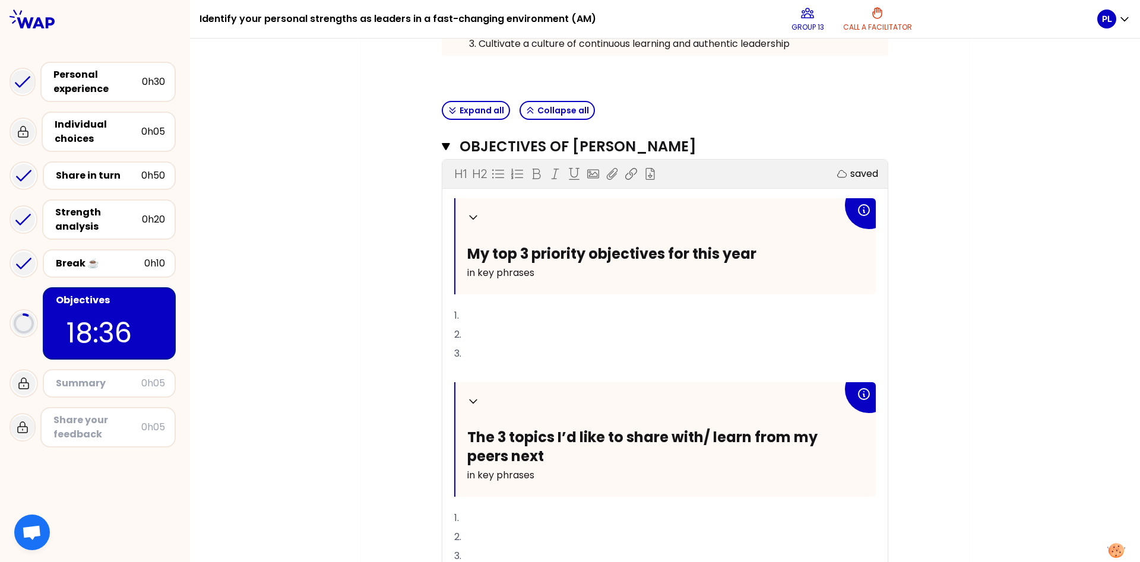
scroll to position [397, 0]
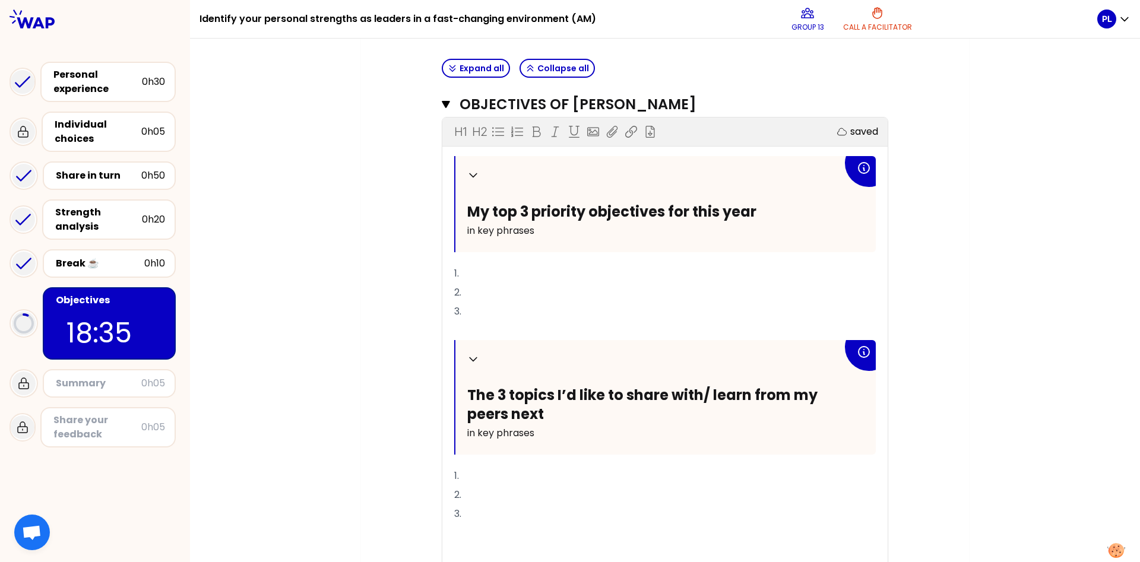
click at [482, 258] on div "Collapse My top 3 priority objectives for this year in key phrases 1. 2. 3. ﻿ C…" at bounding box center [664, 366] width 421 height 420
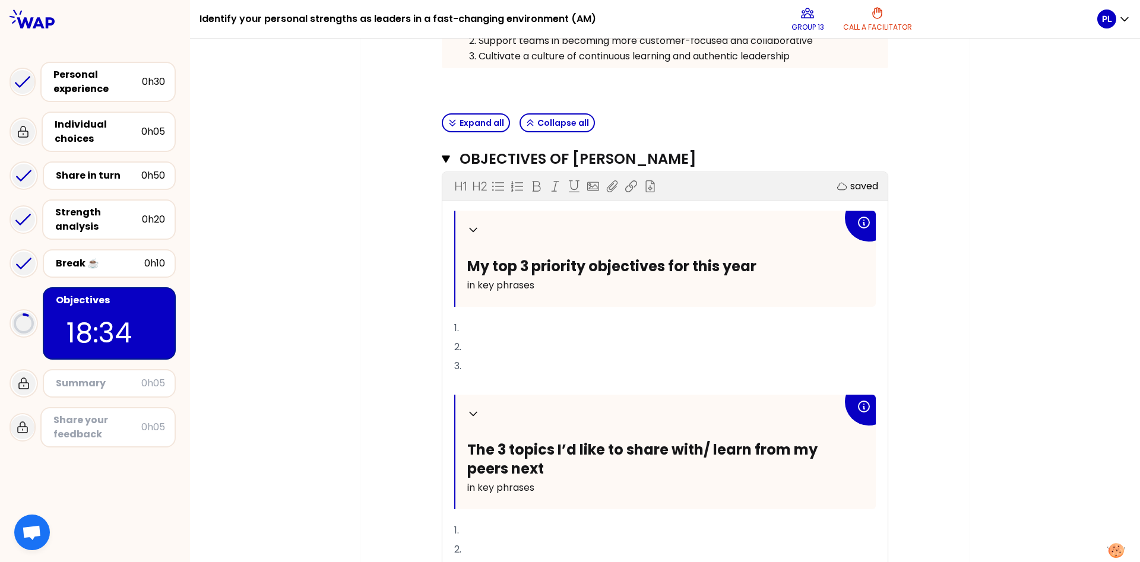
scroll to position [315, 0]
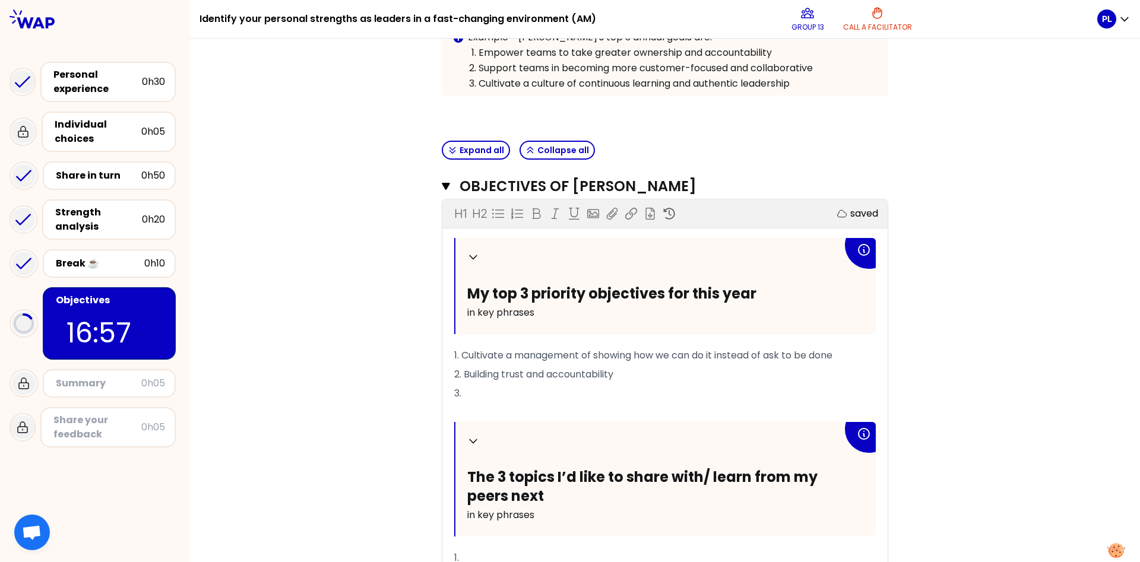
click at [503, 370] on span "2. Building trust and accountability" at bounding box center [533, 374] width 159 height 14
click at [670, 369] on p "2. Building mutual trust and accountability" at bounding box center [664, 374] width 421 height 19
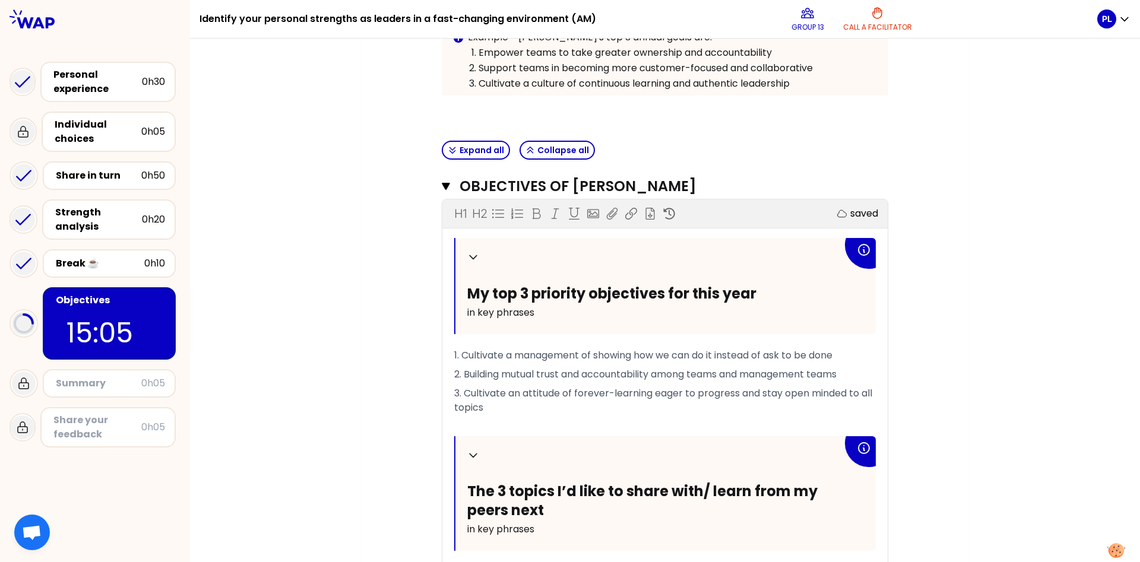
click at [510, 387] on span "3. Cultivate an attitude of forever-learning eager to progress and stay open mi…" at bounding box center [664, 400] width 420 height 28
drag, startPoint x: 724, startPoint y: 392, endPoint x: 708, endPoint y: 392, distance: 16.0
click at [708, 392] on span "3. Cultivate into the teams an attitude of forever-learning eager to progress a…" at bounding box center [655, 400] width 402 height 28
drag, startPoint x: 575, startPoint y: 404, endPoint x: 769, endPoint y: 389, distance: 194.7
click at [769, 389] on span "3. Cultivate into the teams an attitude of forever-learners eager to progress a…" at bounding box center [655, 400] width 403 height 28
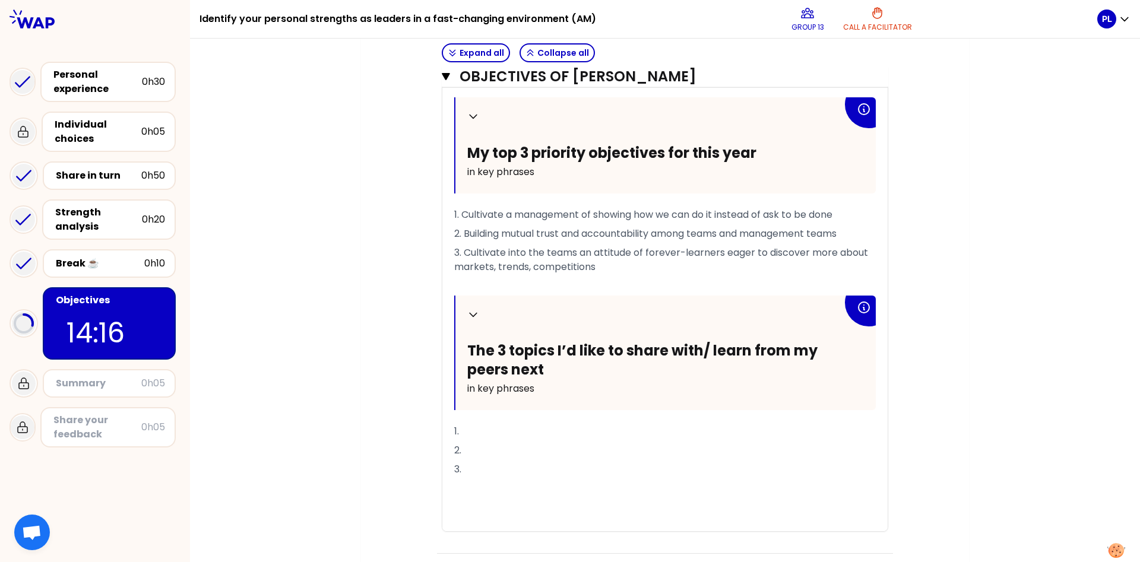
scroll to position [479, 0]
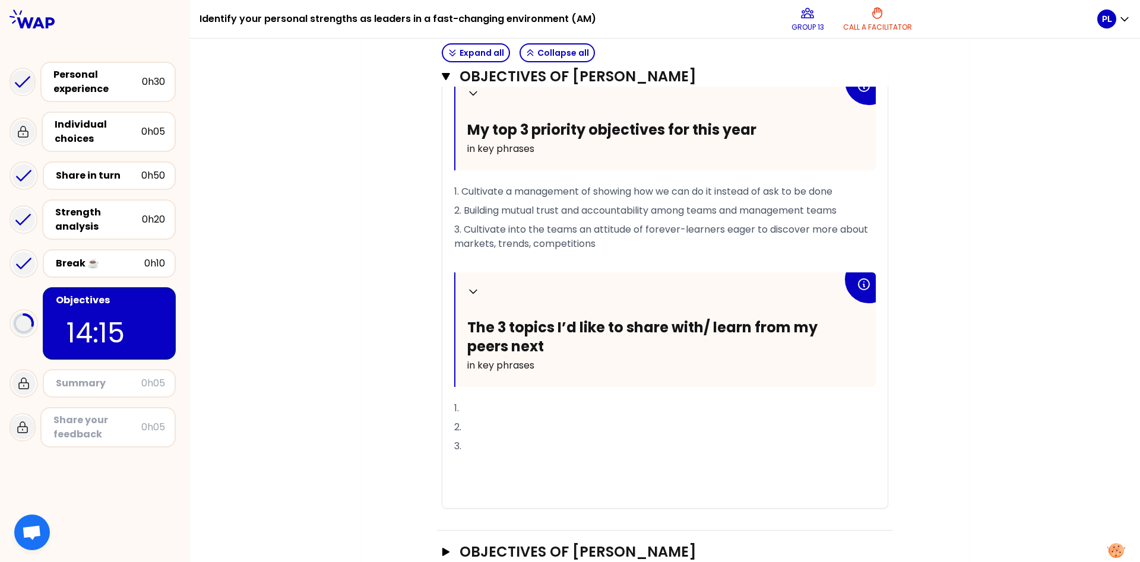
click at [491, 399] on p "1." at bounding box center [664, 408] width 421 height 19
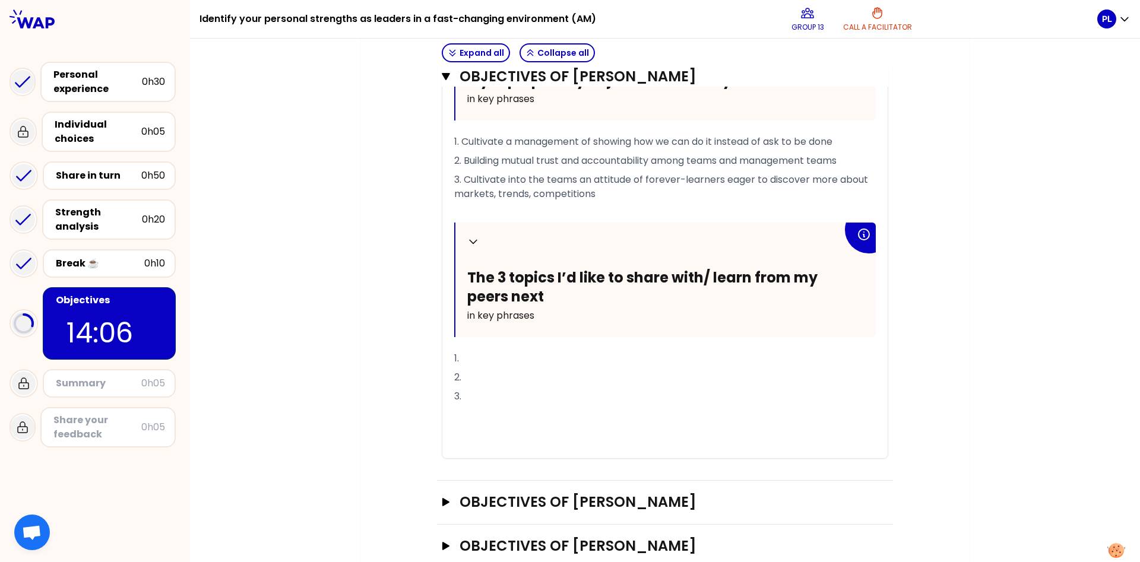
scroll to position [555, 0]
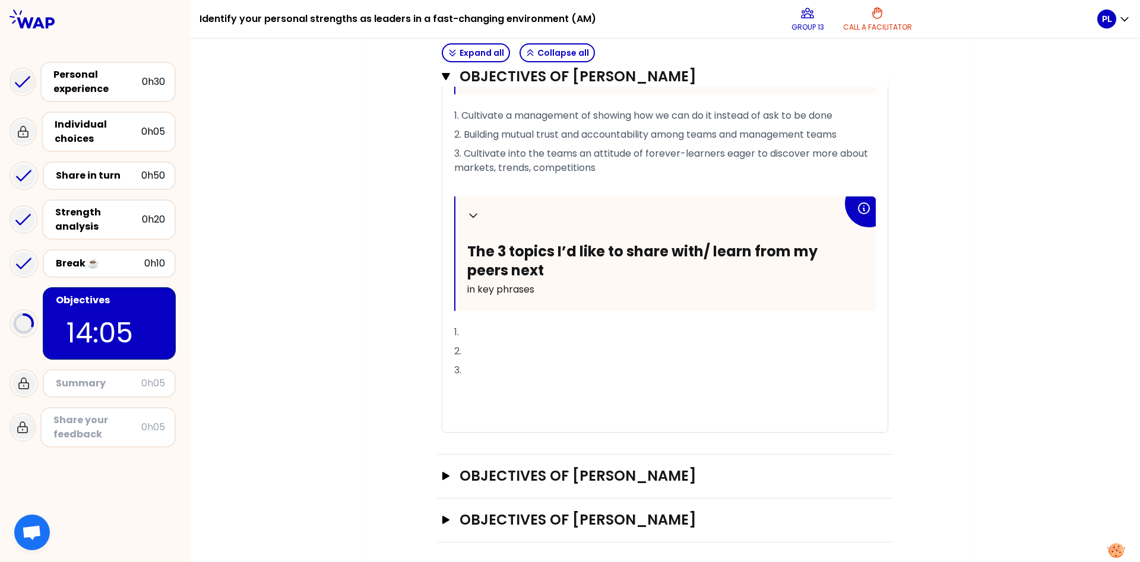
click at [478, 329] on p "1." at bounding box center [664, 332] width 421 height 19
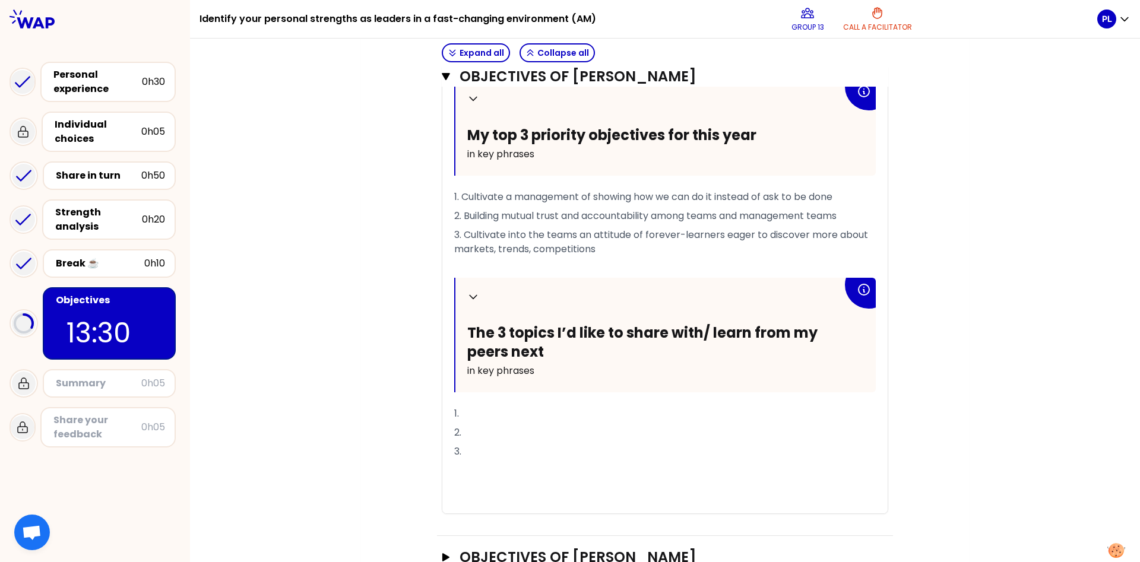
scroll to position [473, 0]
click at [515, 409] on span "1. I would like learn more about how to create" at bounding box center [559, 414] width 211 height 14
click at [684, 409] on p "1. I would like to learn more about how to create" at bounding box center [664, 414] width 421 height 19
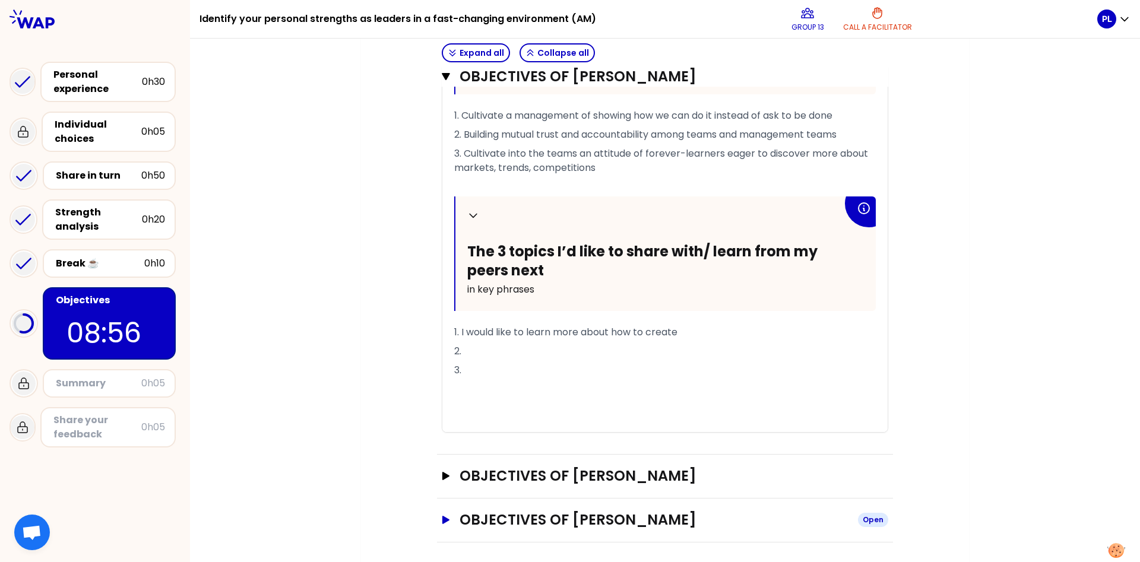
click at [449, 516] on icon "button" at bounding box center [445, 520] width 9 height 8
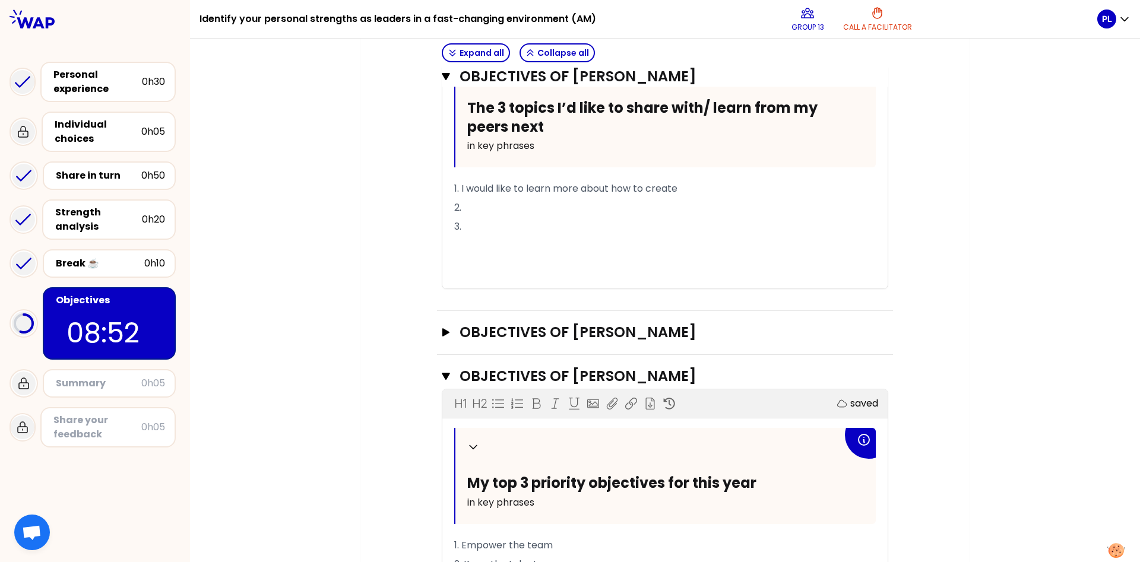
scroll to position [617, 0]
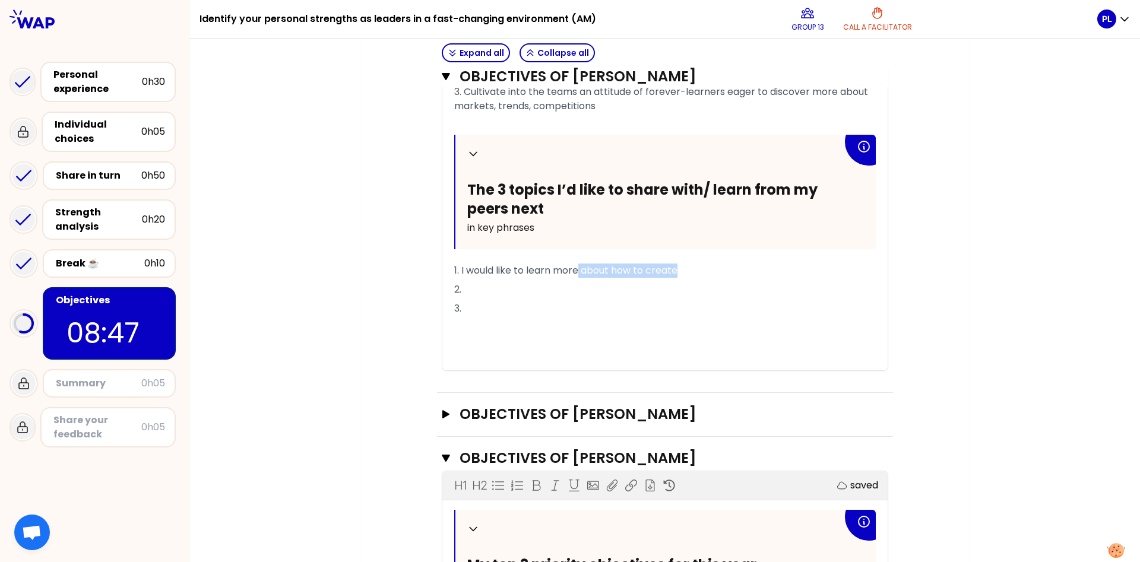
drag, startPoint x: 686, startPoint y: 265, endPoint x: 581, endPoint y: 265, distance: 105.7
click at [581, 265] on p "1. I would like to learn more about how to create" at bounding box center [664, 270] width 421 height 19
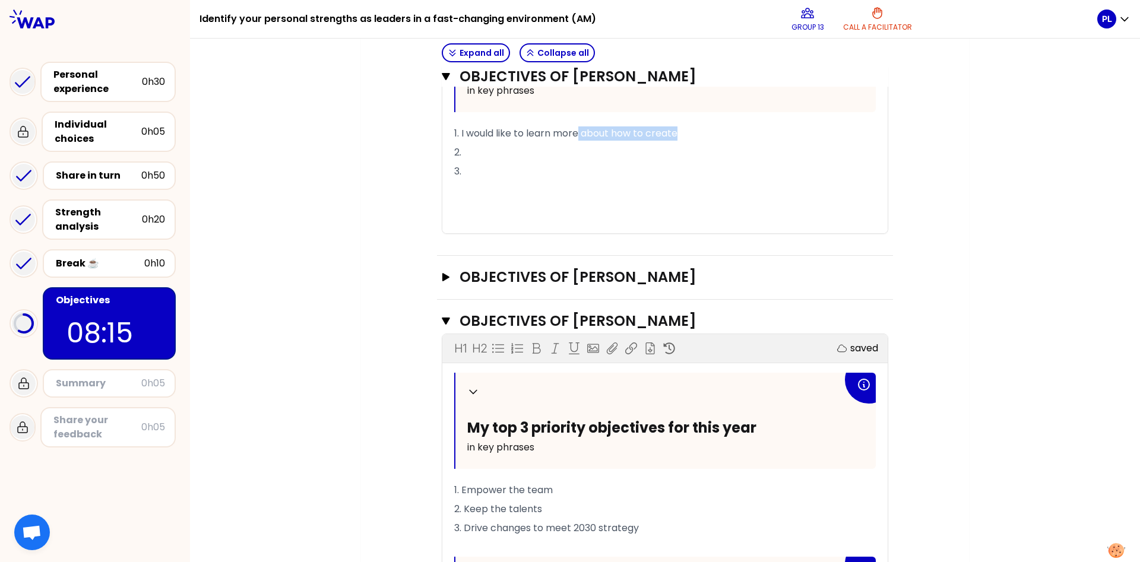
scroll to position [699, 0]
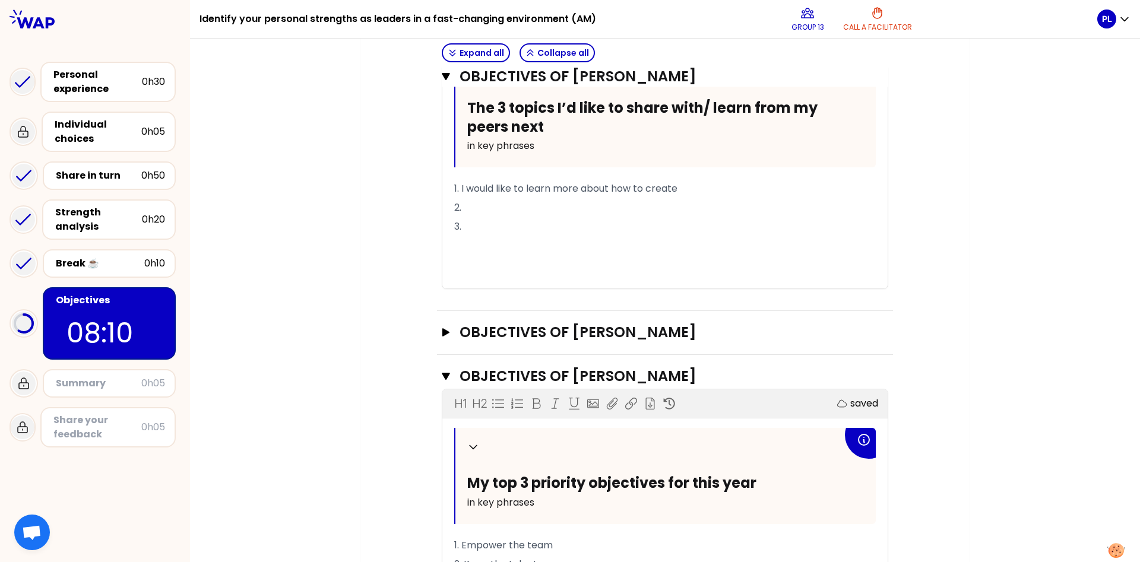
click at [681, 189] on p "1. I would like to learn more about how to create" at bounding box center [664, 188] width 421 height 19
drag, startPoint x: 685, startPoint y: 186, endPoint x: 462, endPoint y: 183, distance: 222.6
click at [462, 183] on p "1. I would like to learn more about how to create" at bounding box center [664, 188] width 421 height 19
drag, startPoint x: 524, startPoint y: 183, endPoint x: 497, endPoint y: 185, distance: 26.1
click at [497, 185] on span "1. How to make people" at bounding box center [506, 189] width 104 height 14
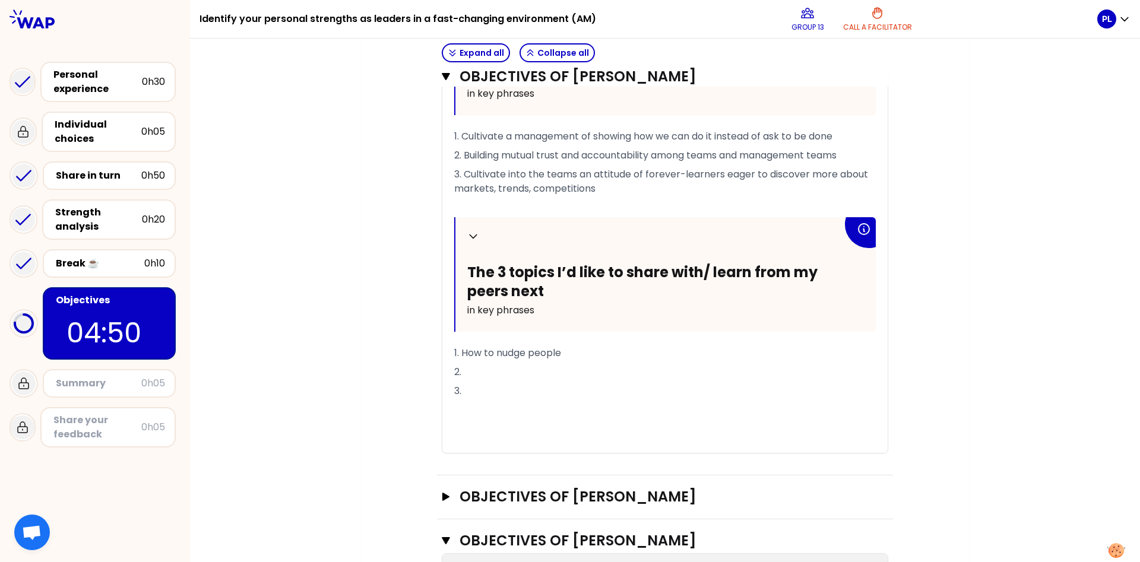
scroll to position [535, 0]
click at [568, 348] on p "1. How to nudge people" at bounding box center [664, 352] width 421 height 19
click at [472, 382] on p "3." at bounding box center [664, 390] width 421 height 19
click at [475, 389] on p "3." at bounding box center [664, 390] width 421 height 19
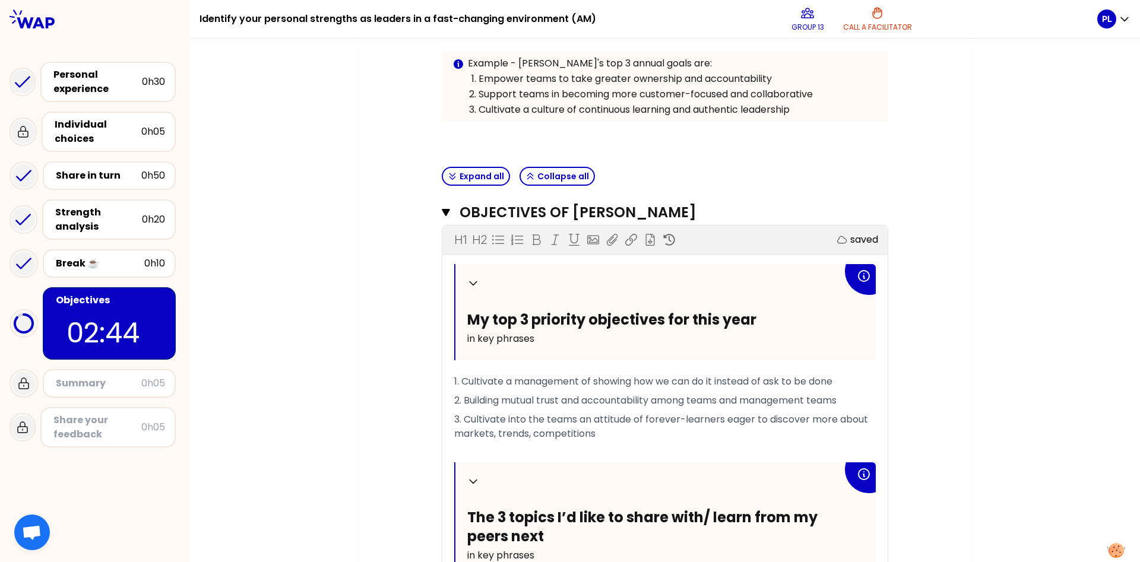
scroll to position [453, 0]
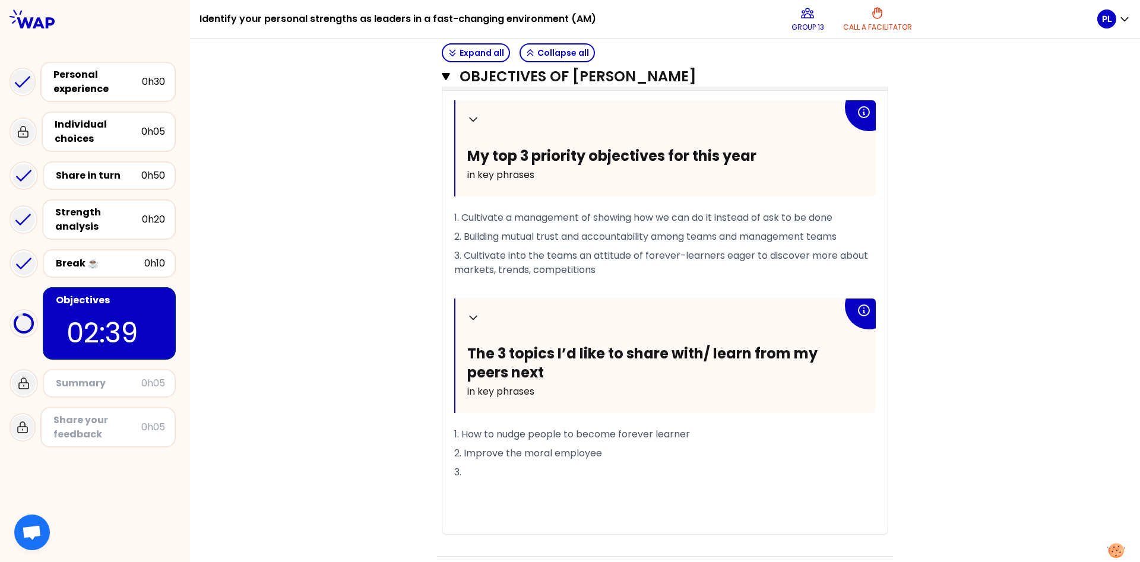
click at [578, 430] on span "1. How to nudge people to become forever learner" at bounding box center [572, 434] width 236 height 14
drag, startPoint x: 608, startPoint y: 448, endPoint x: 463, endPoint y: 448, distance: 144.8
click at [463, 448] on p "2. Improve the moral employee" at bounding box center [664, 453] width 421 height 19
click at [478, 483] on p "3." at bounding box center [664, 486] width 421 height 19
click at [544, 449] on span "2. How to enhance positivity and good team spirit daily into a multisite remote…" at bounding box center [636, 460] width 364 height 28
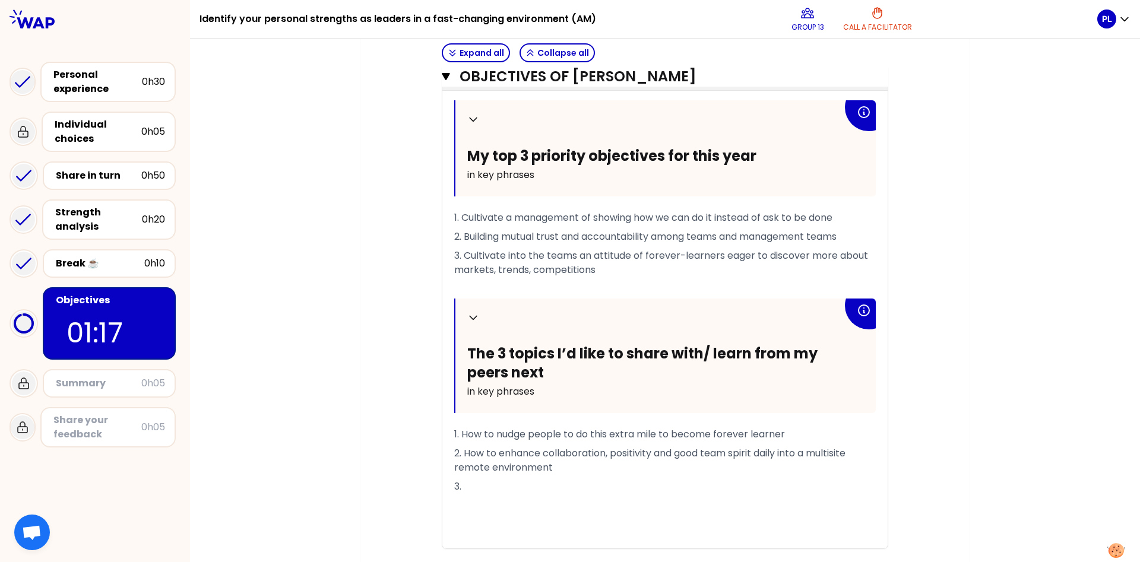
click at [480, 477] on p "3." at bounding box center [664, 486] width 421 height 19
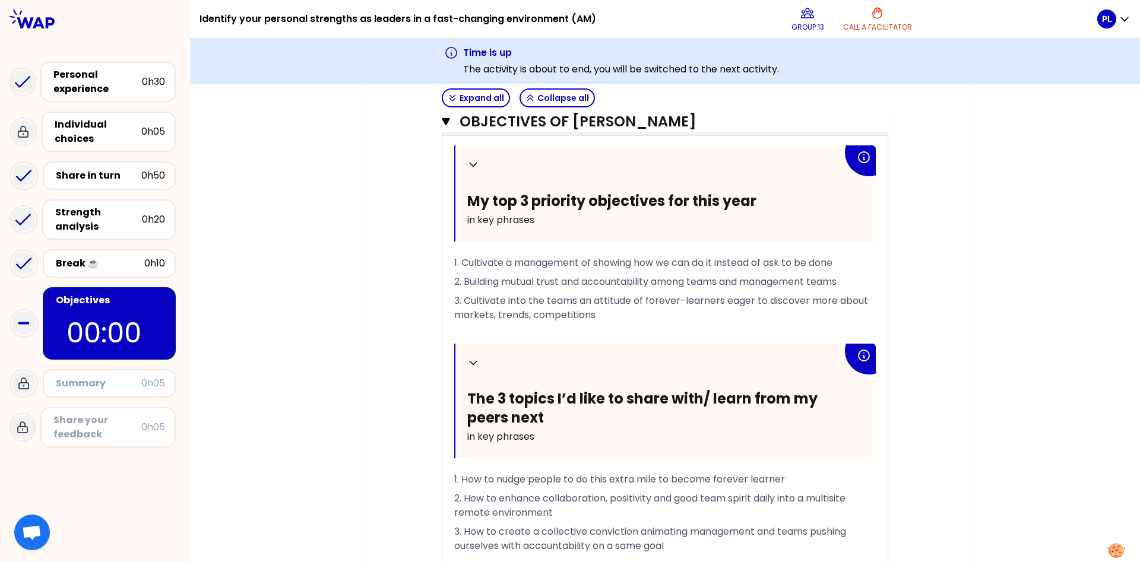
click at [609, 475] on span "1. How to nudge people to do this extra mile to become forever learner" at bounding box center [619, 479] width 331 height 14
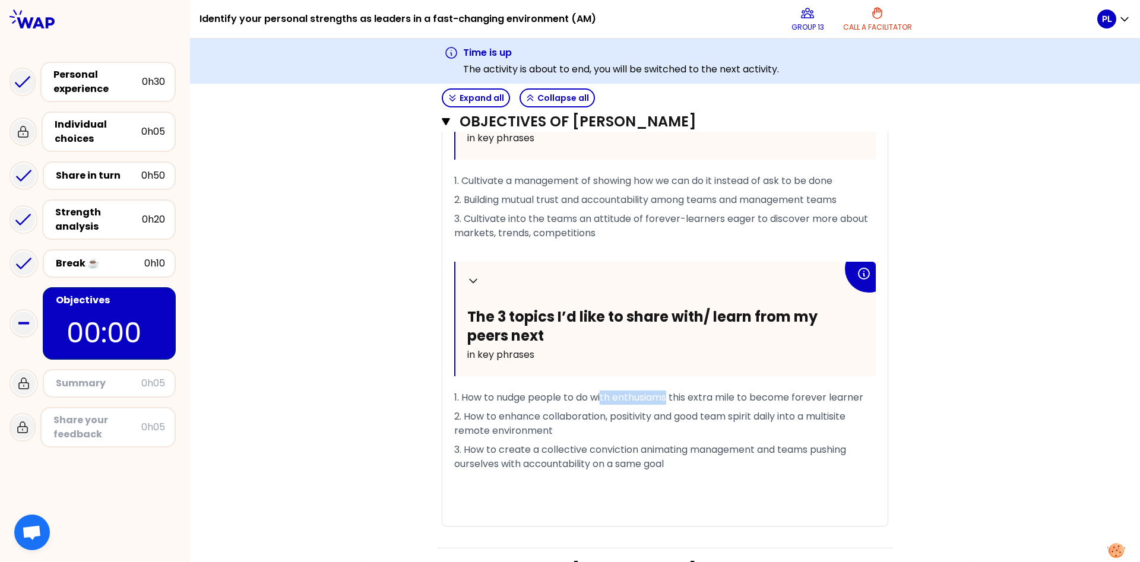
drag, startPoint x: 670, startPoint y: 394, endPoint x: 603, endPoint y: 394, distance: 67.1
click at [603, 394] on span "1. How to nudge people to do with enthusiams this extra mile to become forever …" at bounding box center [658, 398] width 409 height 14
click at [363, 326] on div "My group number: 13 Objectives # To design future sessions, share your top 3 pr…" at bounding box center [665, 373] width 608 height 1516
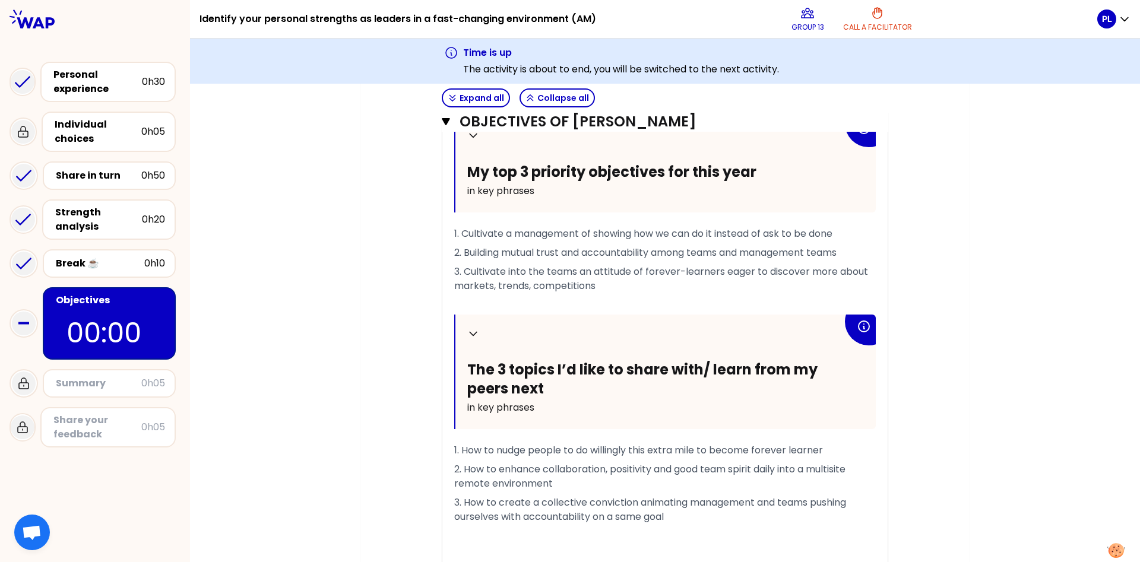
scroll to position [474, 0]
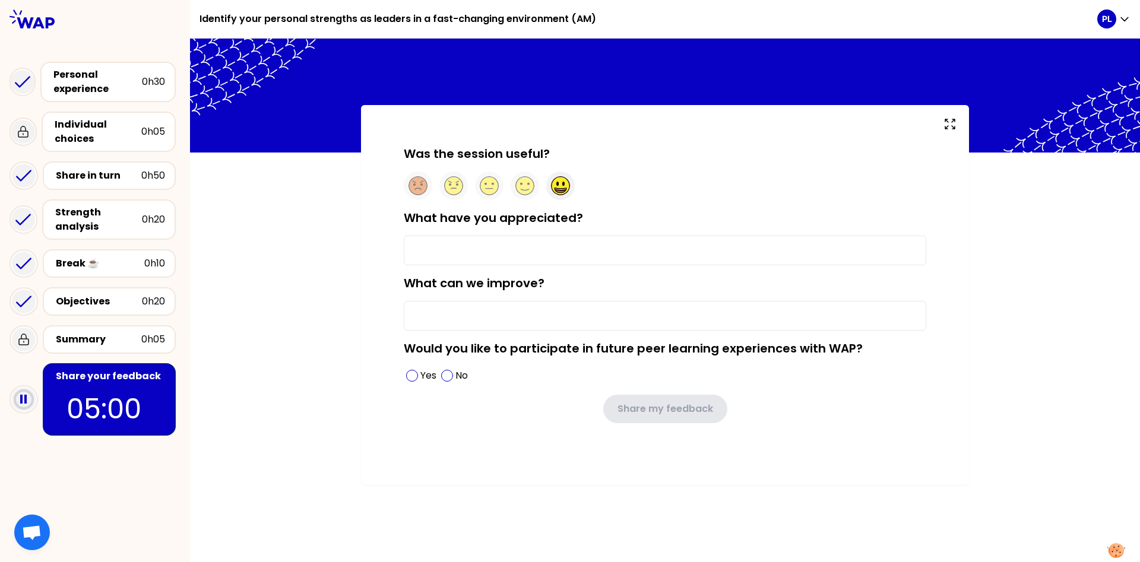
click at [555, 189] on icon at bounding box center [559, 189] width 11 height 2
click at [501, 246] on input "What have you appreciated?" at bounding box center [665, 251] width 522 height 30
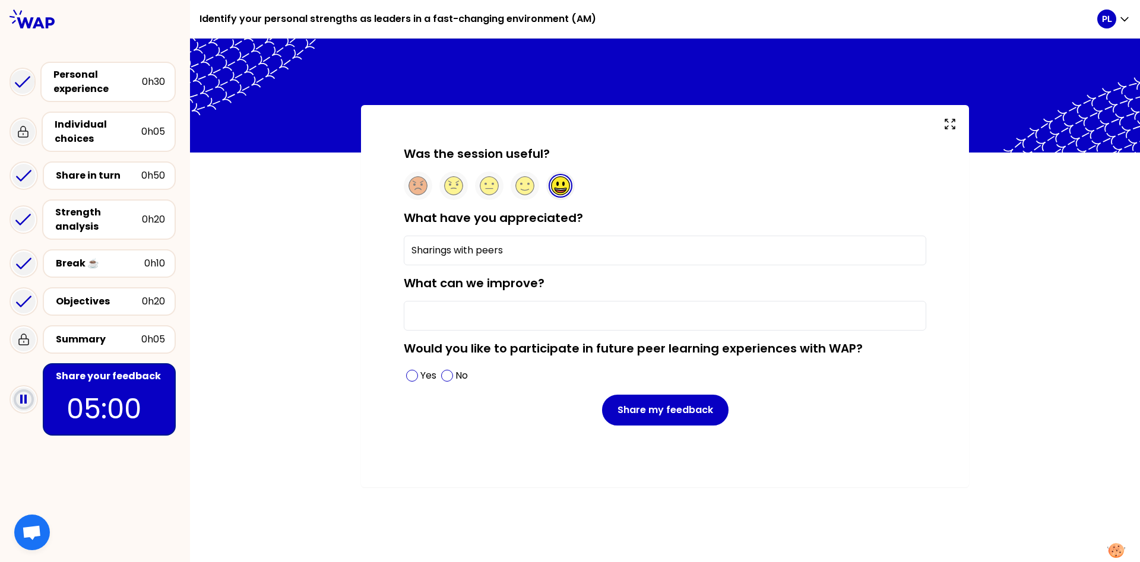
type input "Sharings with peers"
click at [472, 316] on input "What can we improve?" at bounding box center [665, 316] width 522 height 30
click at [414, 379] on span at bounding box center [412, 376] width 12 height 12
click at [458, 315] on input "What can we improve?" at bounding box center [665, 316] width 522 height 30
type input "Nothing !"
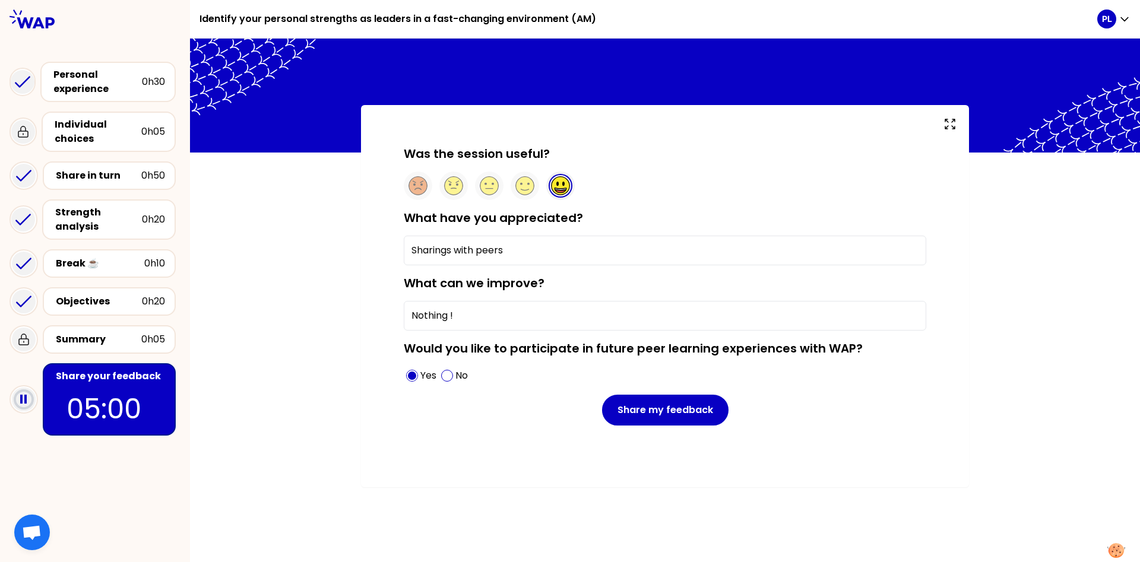
click at [503, 253] on input "Sharings with peers" at bounding box center [665, 251] width 522 height 30
click at [477, 251] on input "Sharings with peers" at bounding box center [665, 251] width 522 height 30
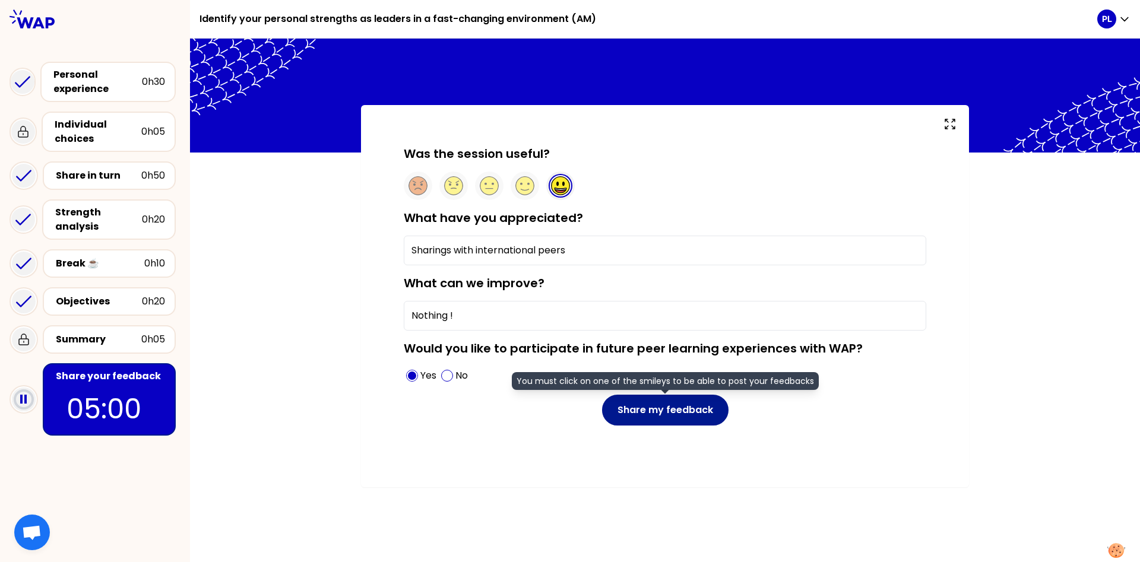
type input "Sharings with international peers"
click at [673, 415] on button "Share my feedback" at bounding box center [665, 410] width 126 height 31
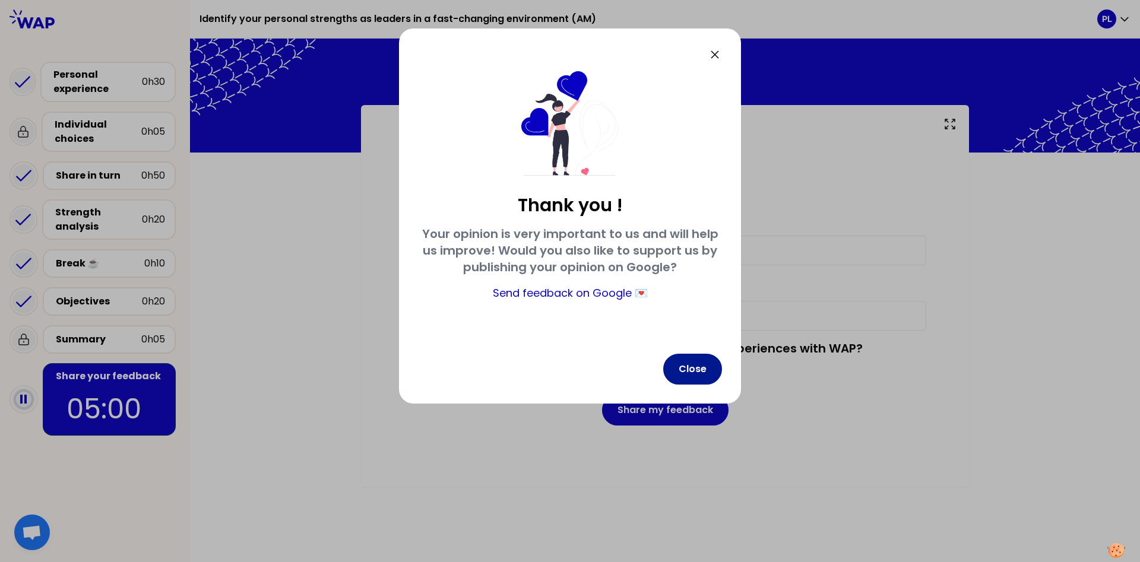
click at [701, 364] on button "Close" at bounding box center [692, 369] width 59 height 31
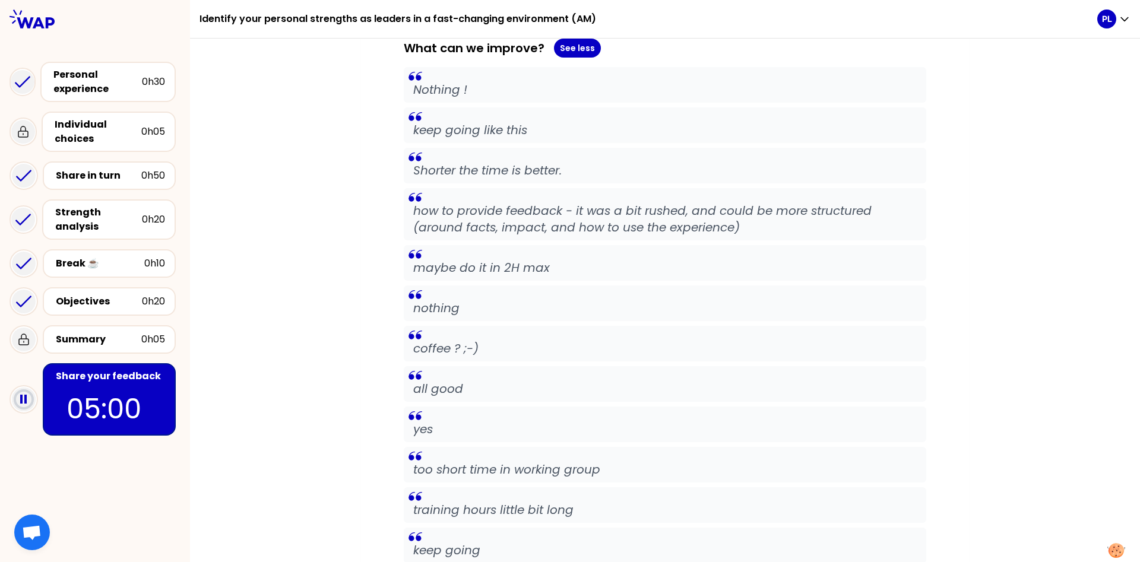
scroll to position [1745, 0]
